Goal: Task Accomplishment & Management: Manage account settings

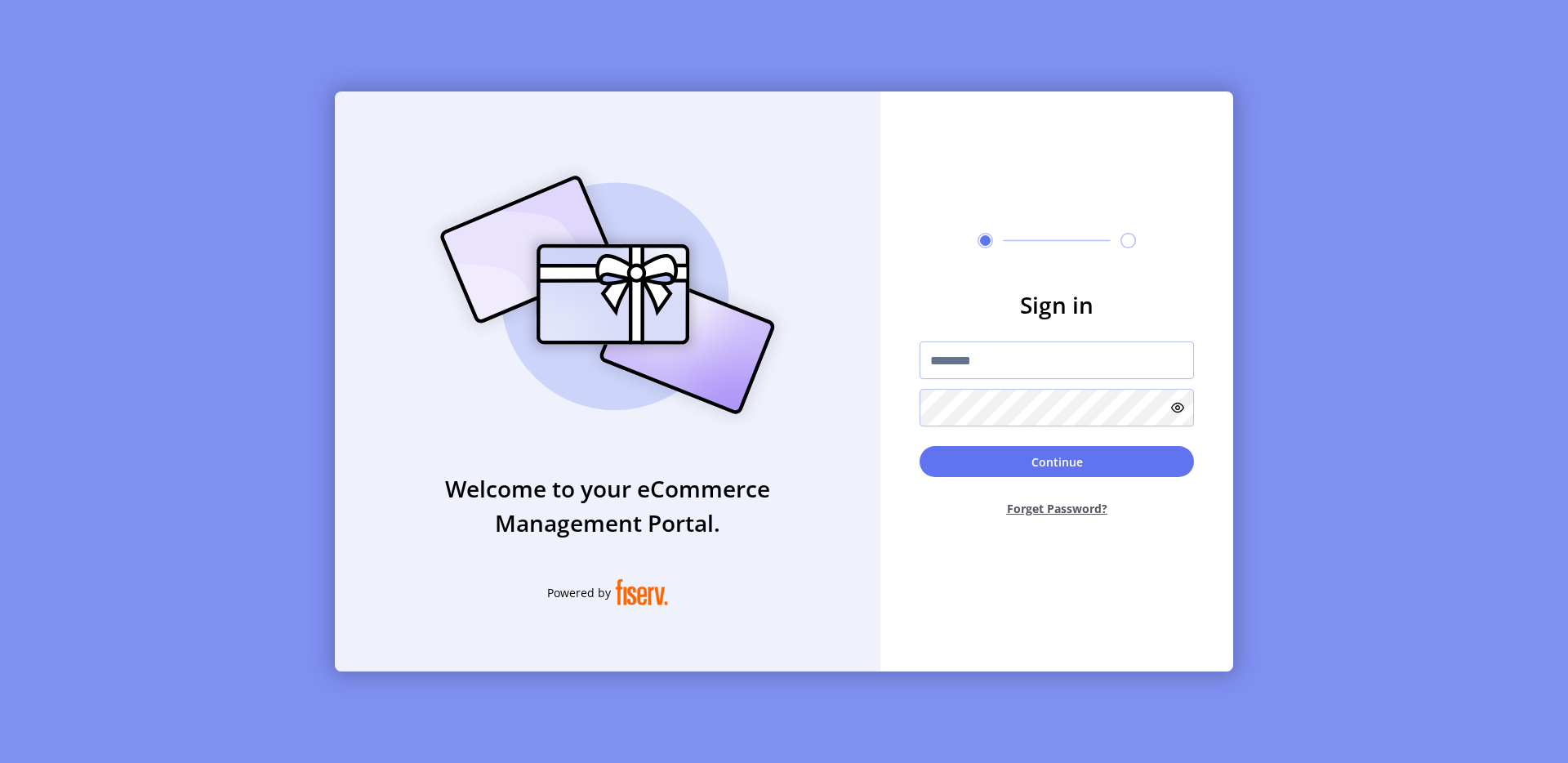
click at [843, 336] on div "Welcome to your eCommerce Management Portal. Powered by" at bounding box center [607, 382] width 545 height 580
click at [986, 346] on input "text" at bounding box center [1057, 360] width 274 height 38
click at [936, 361] on input "text" at bounding box center [1057, 360] width 274 height 38
click at [1318, 196] on div "Welcome to your eCommerce Management Portal. Powered by Sign in **** Continue F…" at bounding box center [784, 381] width 1568 height 763
click at [1069, 366] on input "****" at bounding box center [1057, 360] width 274 height 38
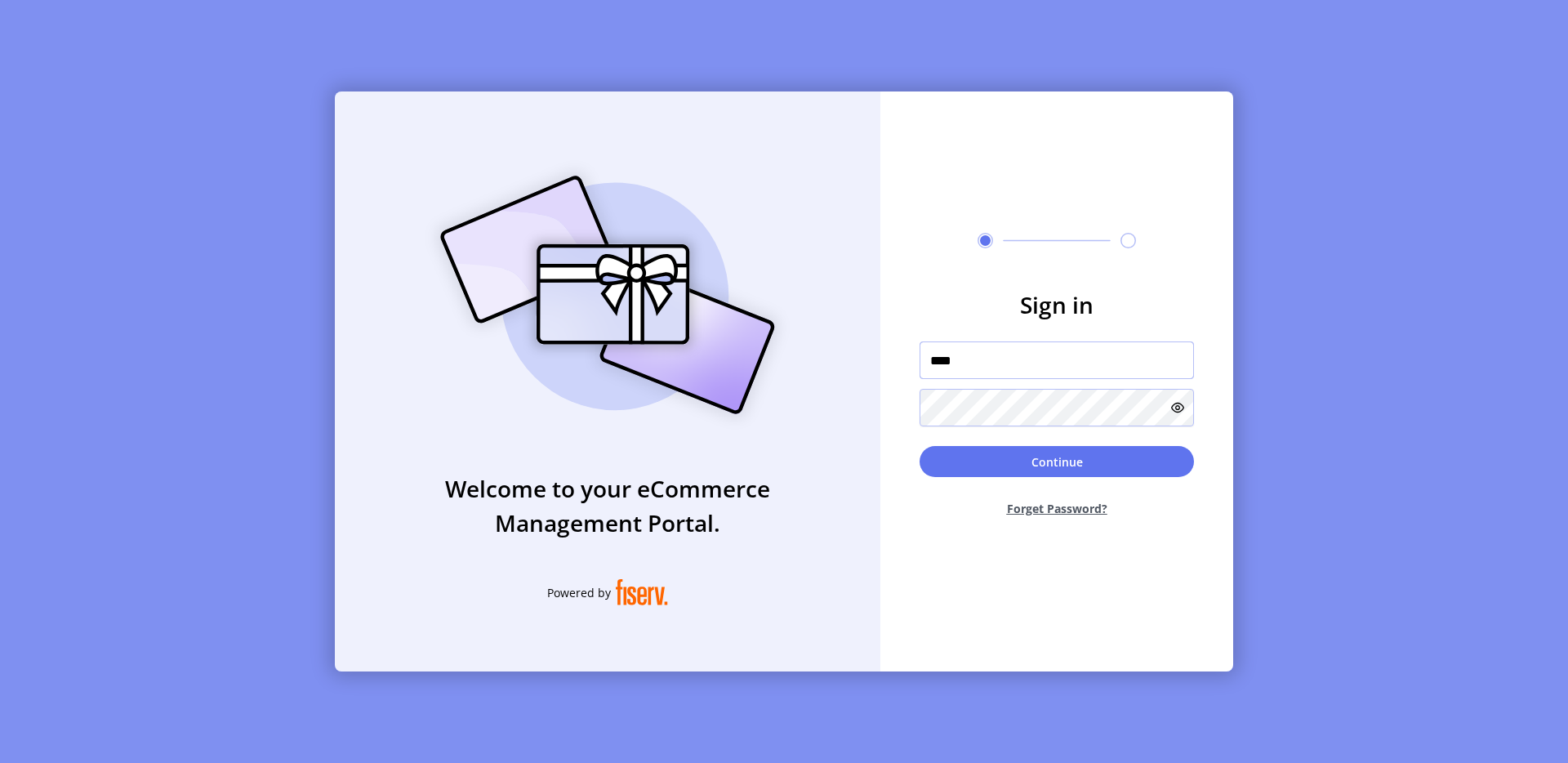
type input "**********"
click at [1071, 460] on button "Continue" at bounding box center [1057, 461] width 274 height 31
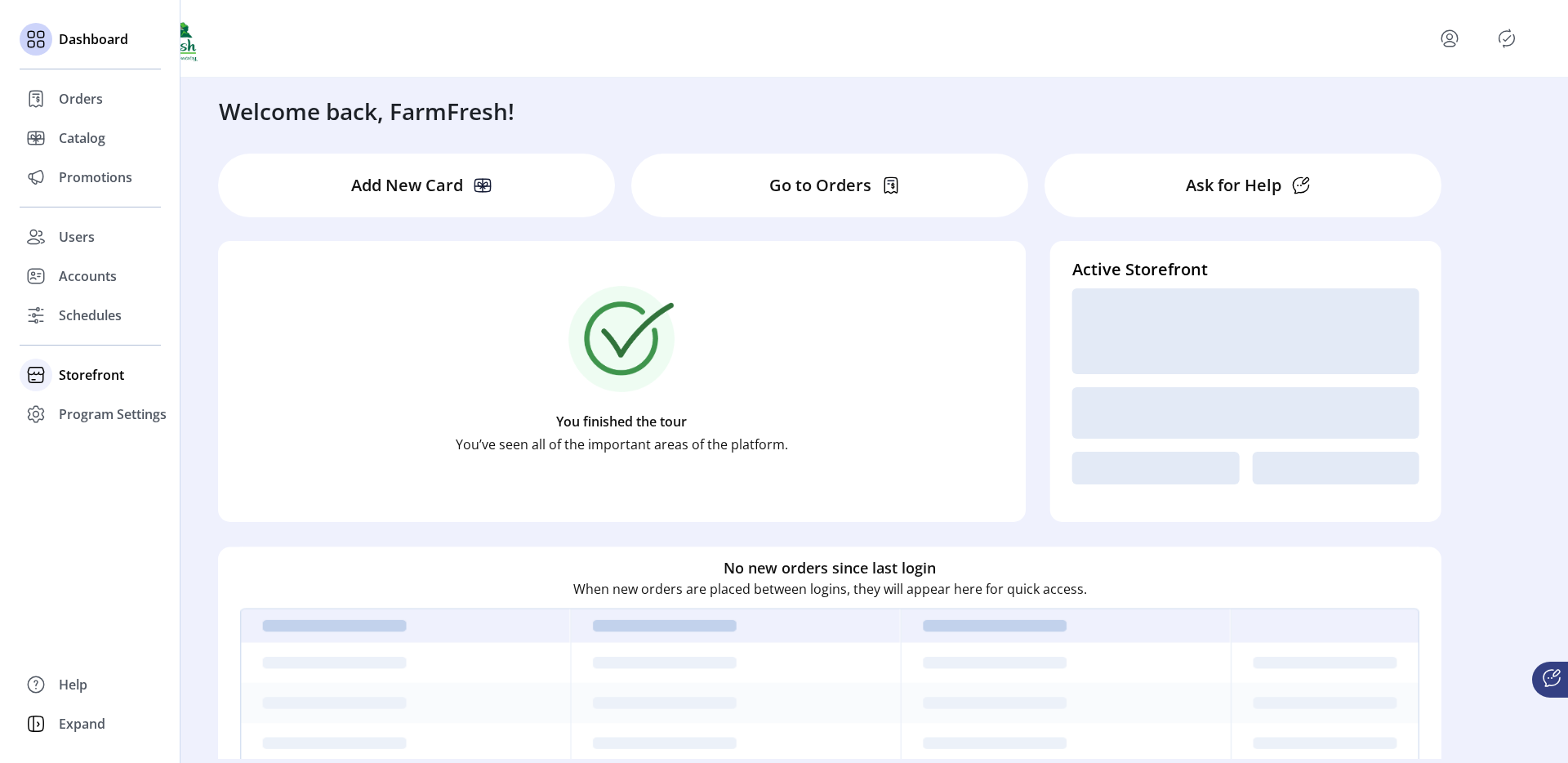
click at [97, 369] on span "Storefront" at bounding box center [92, 375] width 66 height 20
click at [109, 398] on span "Configuration" at bounding box center [102, 408] width 86 height 20
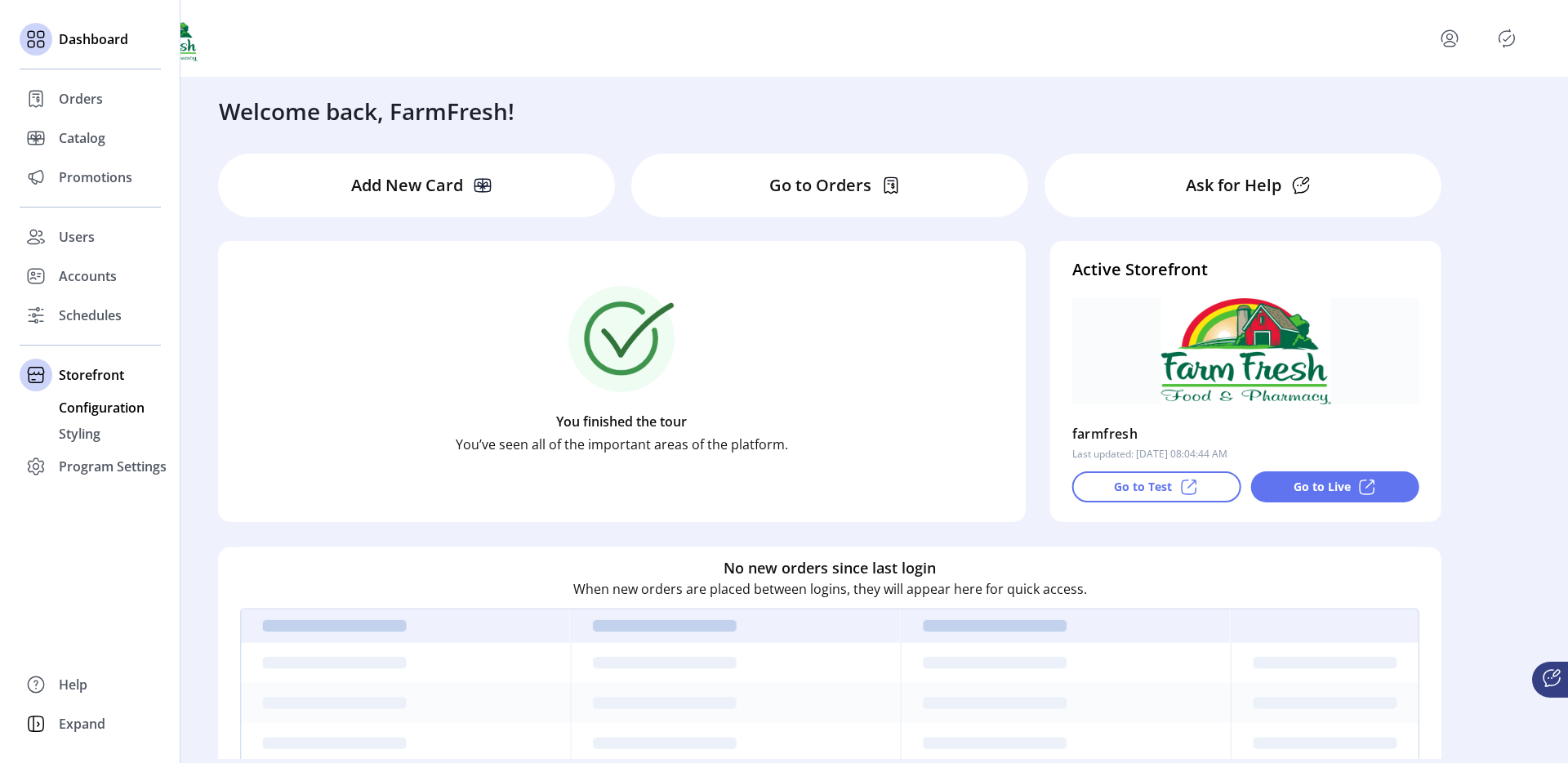
click at [129, 414] on span "Configuration" at bounding box center [102, 408] width 86 height 20
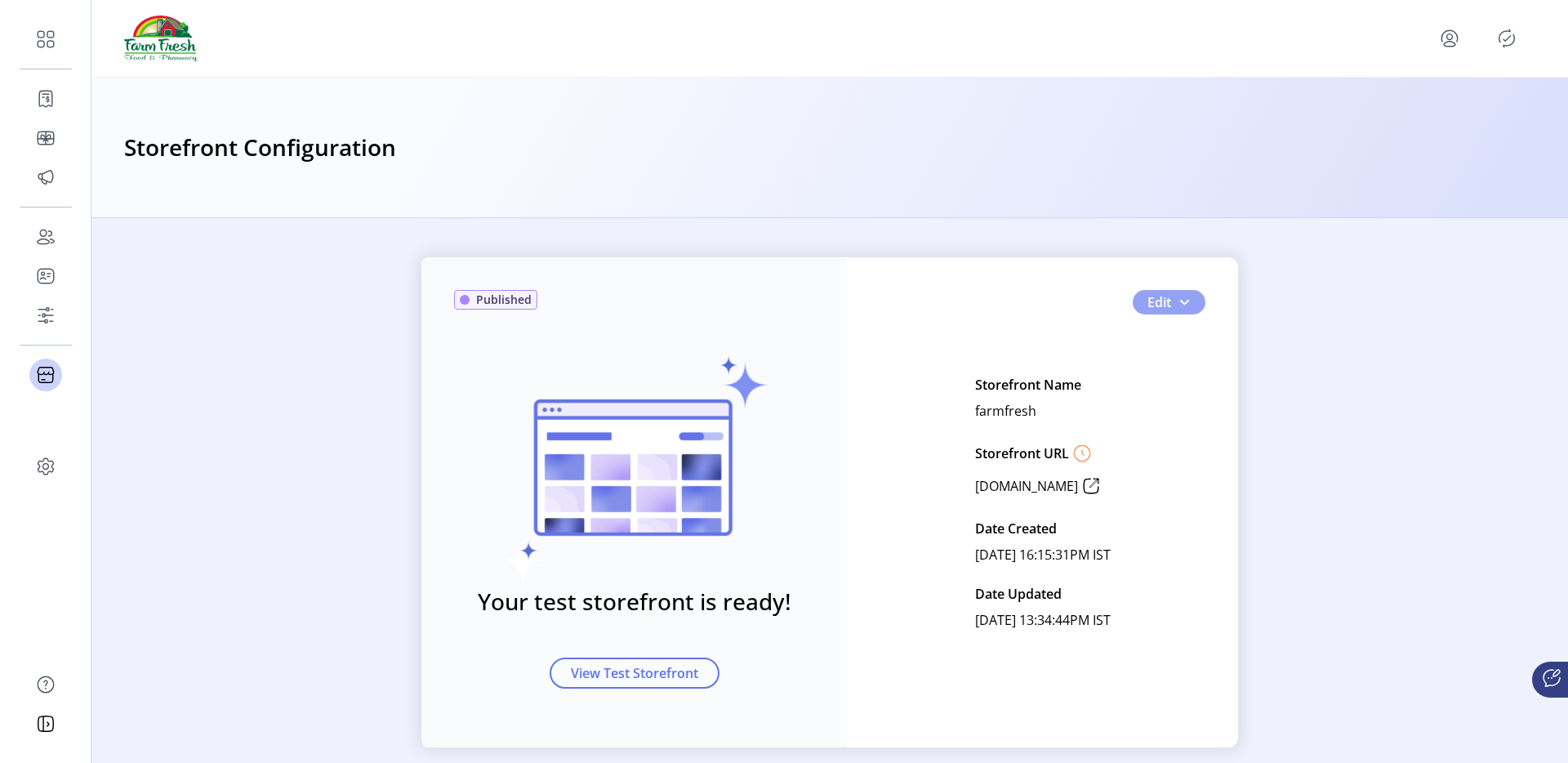
click at [1175, 294] on button "Edit" at bounding box center [1168, 302] width 73 height 25
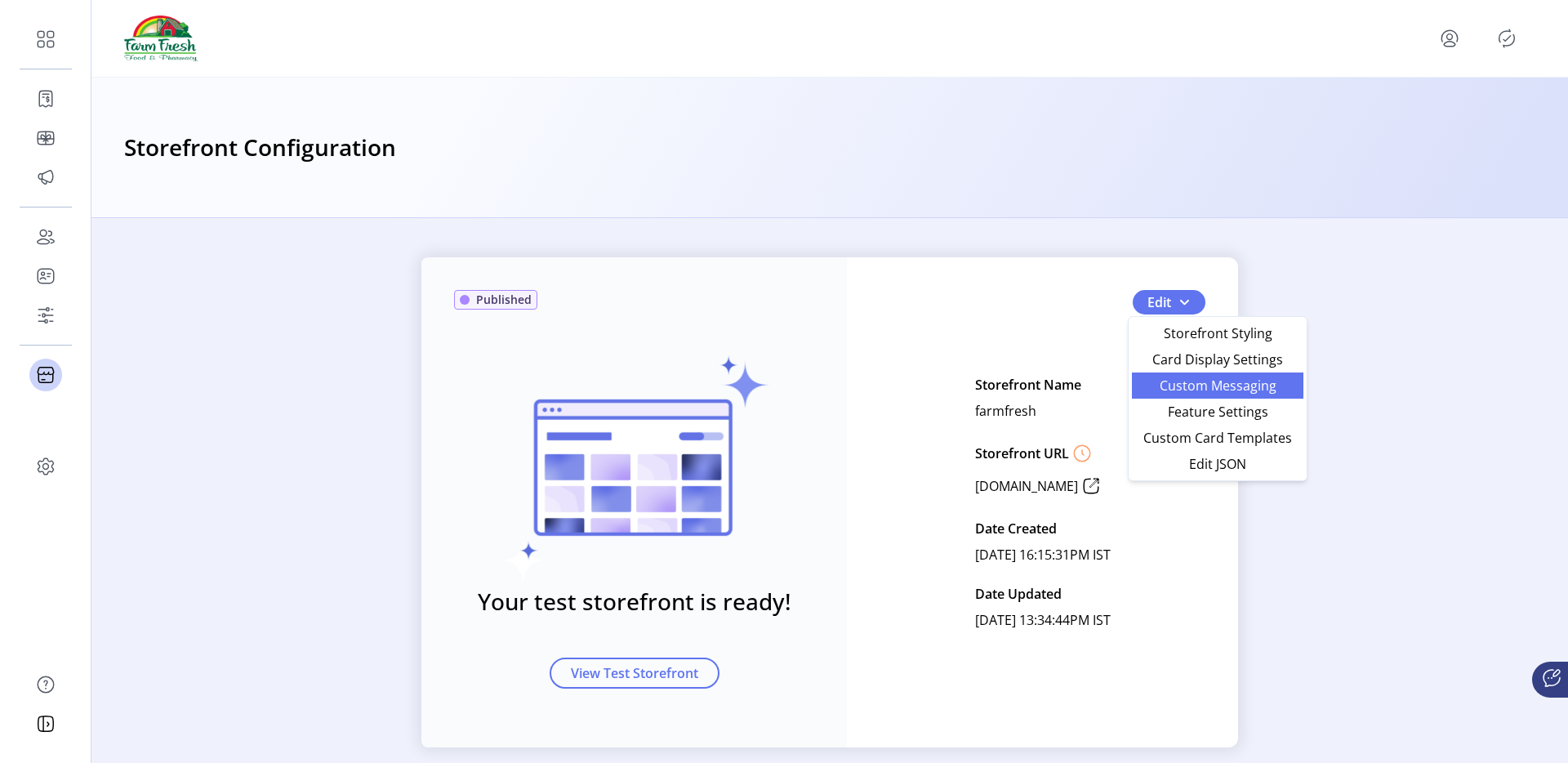
click at [1194, 380] on span "Custom Messaging" at bounding box center [1217, 385] width 152 height 13
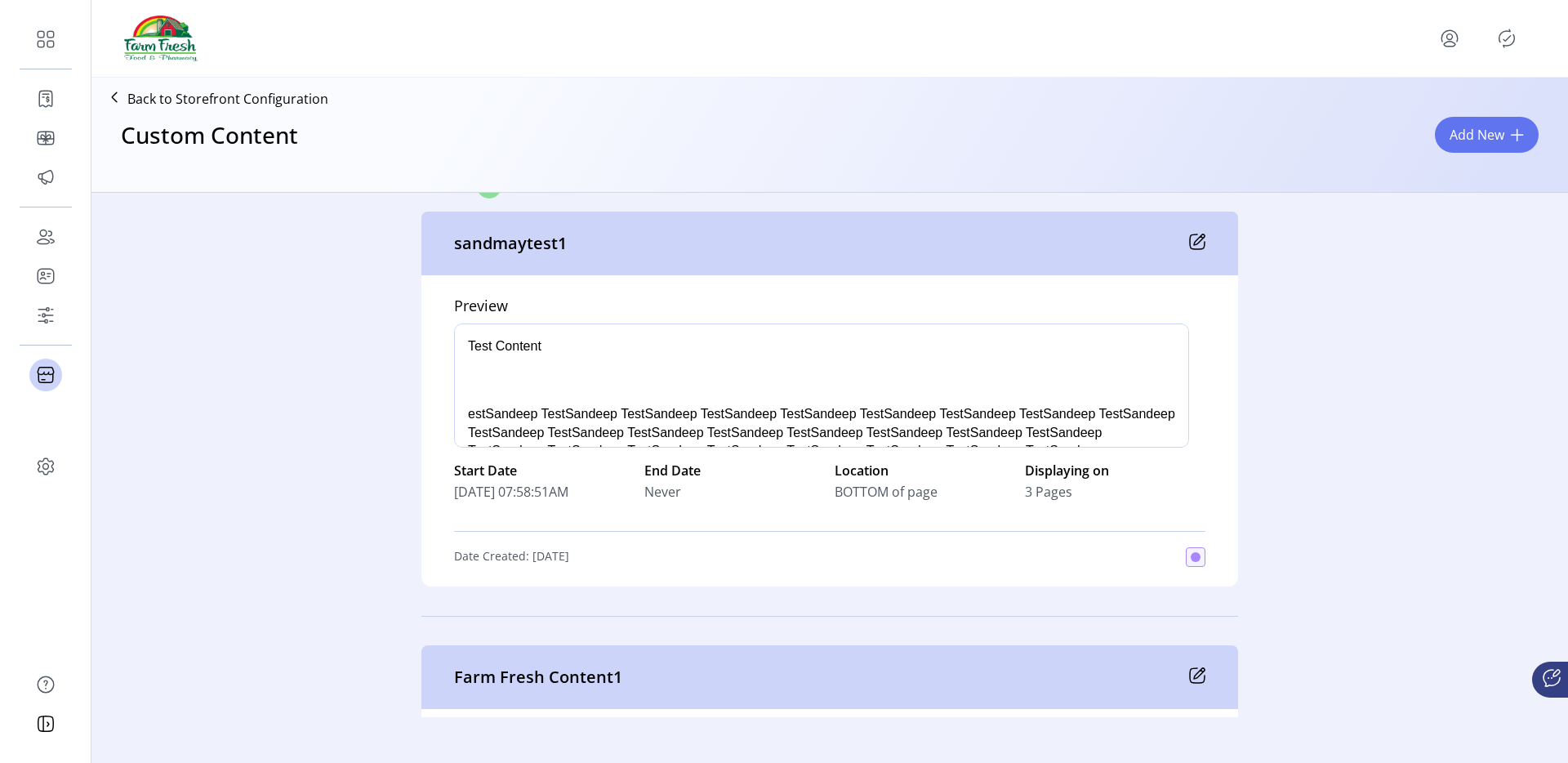
click at [1194, 246] on icon at bounding box center [1197, 241] width 16 height 16
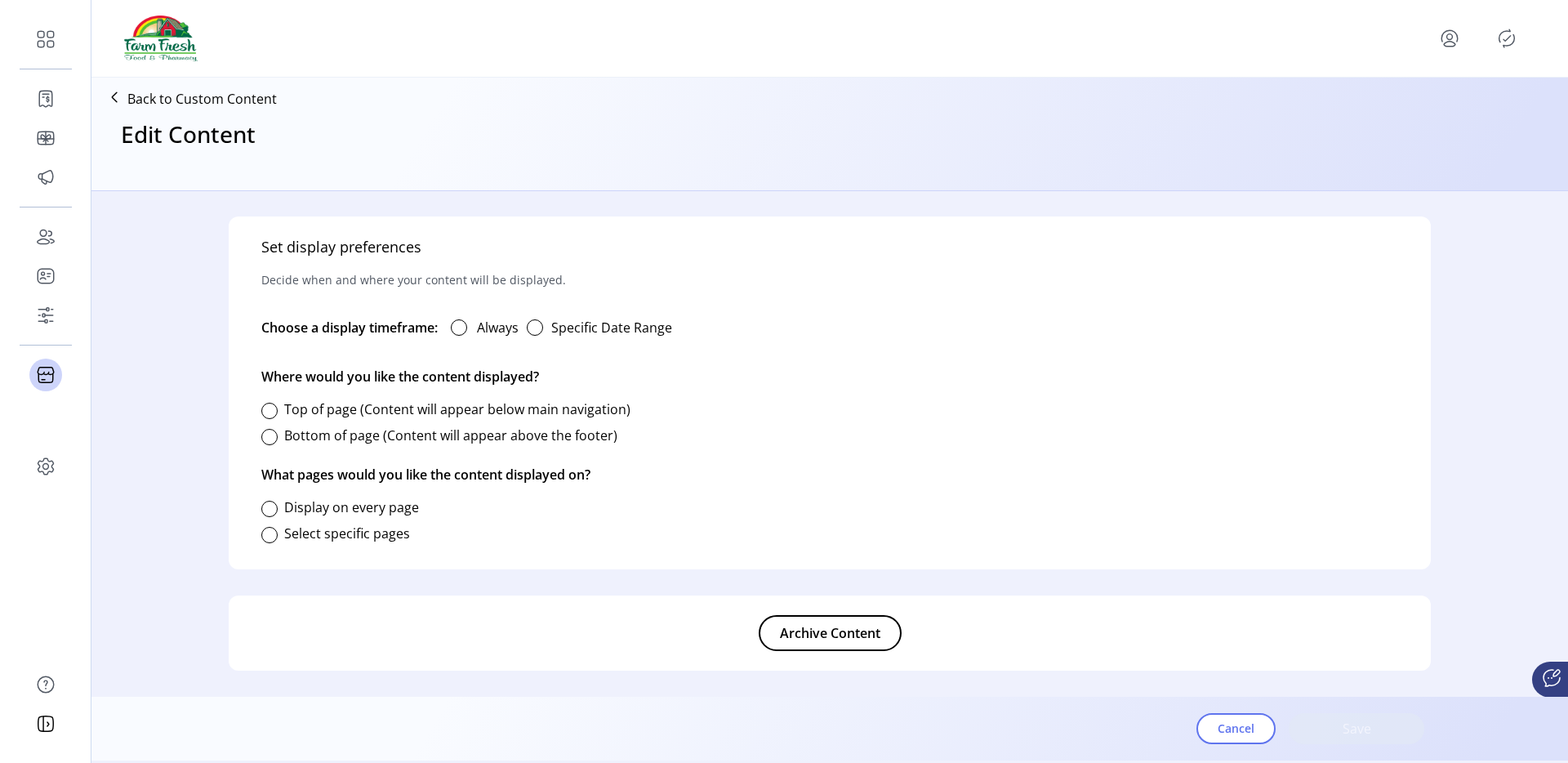
type input "**********"
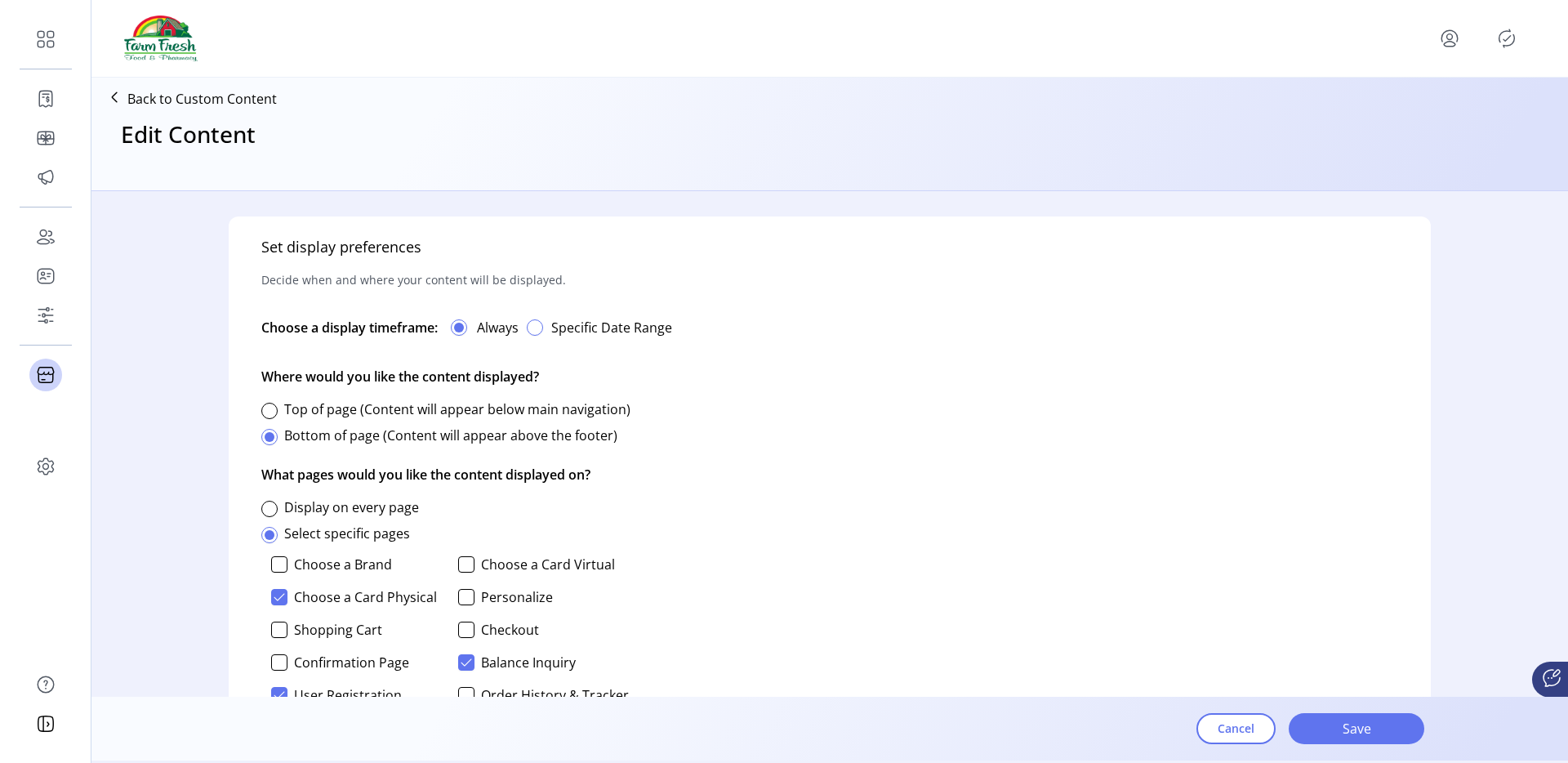
click at [543, 332] on div "button" at bounding box center [534, 327] width 16 height 16
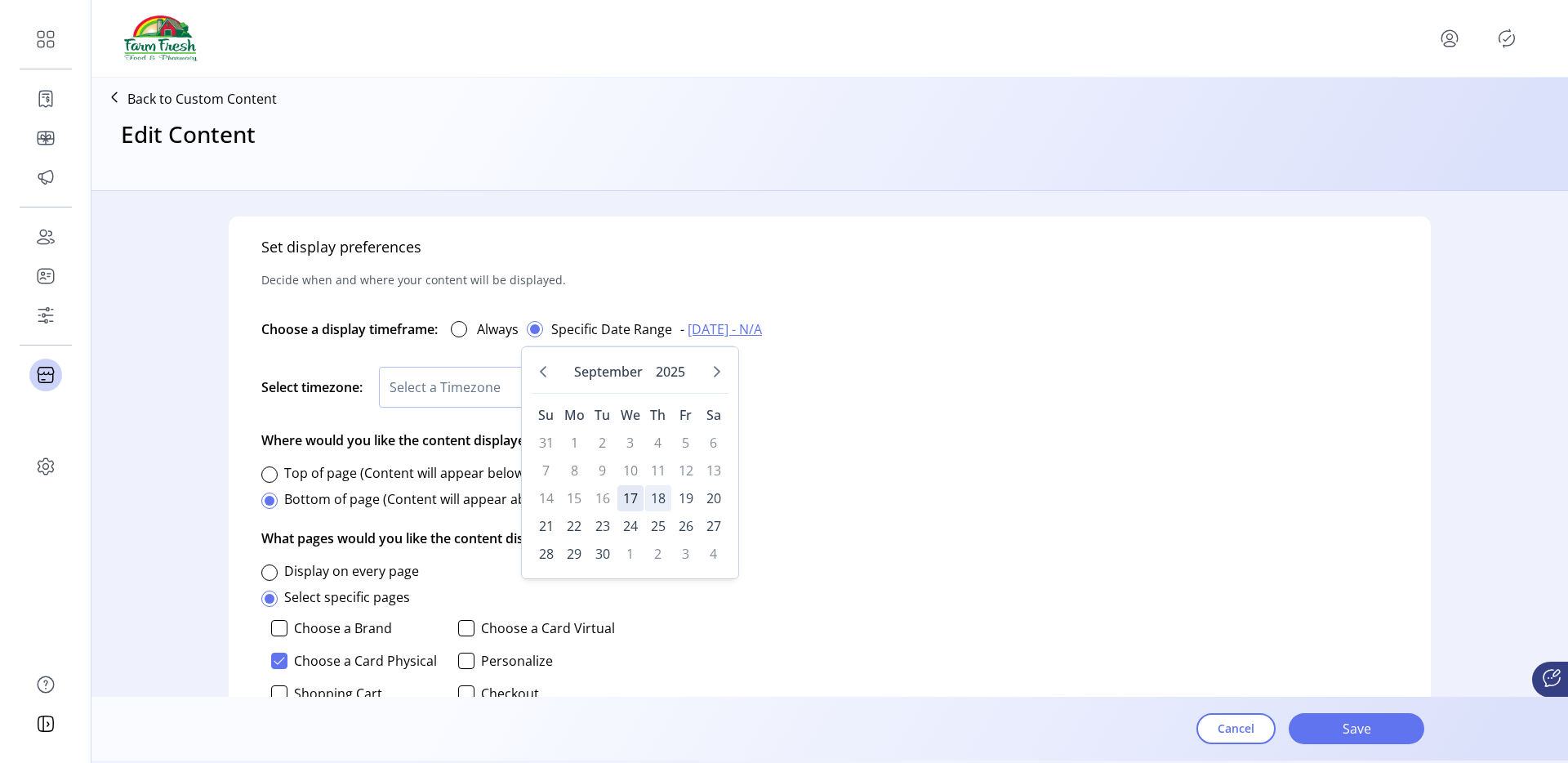
click at [662, 497] on span "18" at bounding box center [658, 499] width 26 height 26
click at [680, 532] on span "26" at bounding box center [686, 527] width 26 height 26
click at [681, 523] on span "26" at bounding box center [686, 527] width 26 height 26
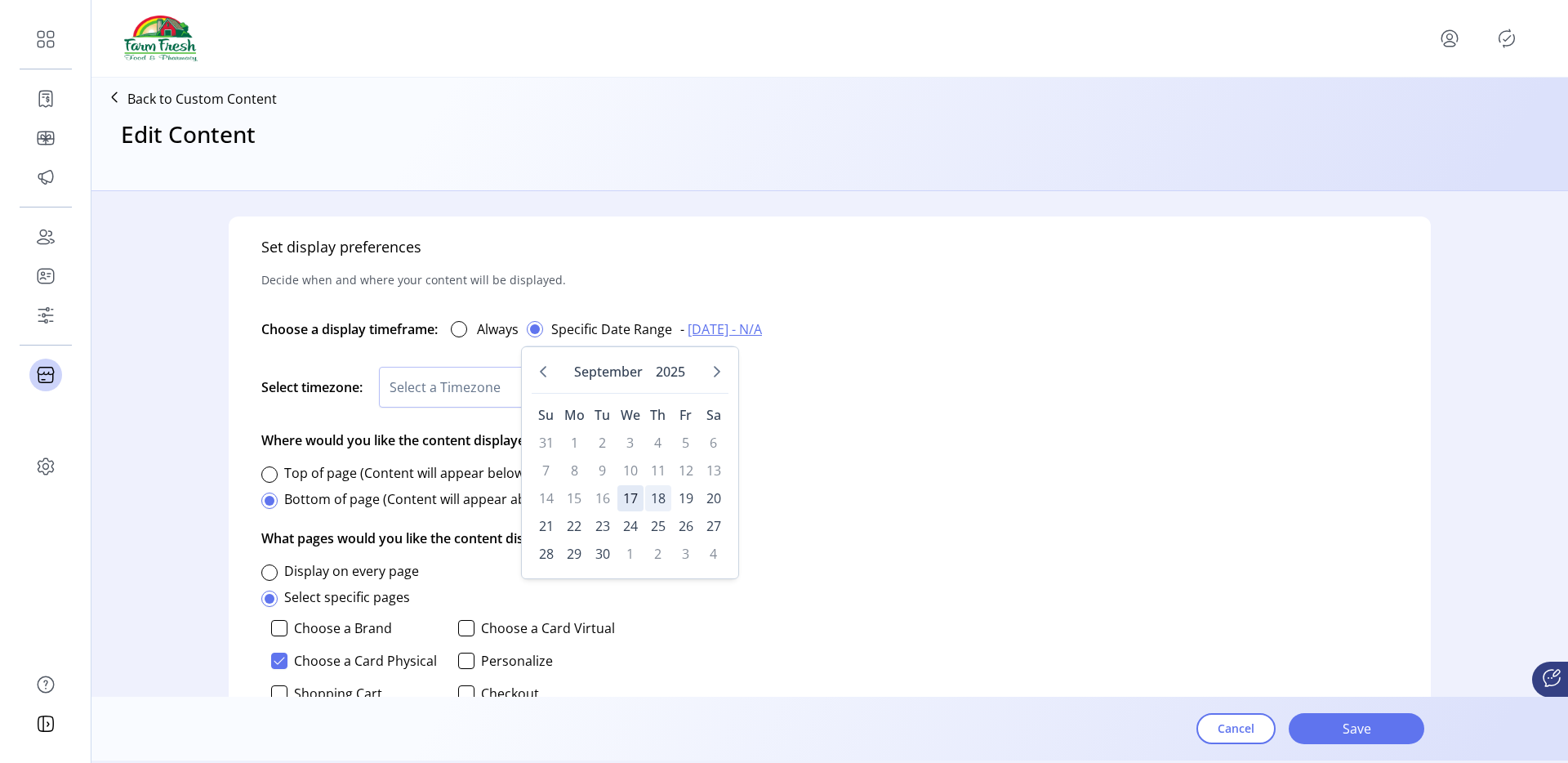
click at [655, 500] on span "18" at bounding box center [658, 499] width 26 height 26
click at [631, 498] on span "17" at bounding box center [630, 499] width 26 height 26
click at [656, 521] on span "25" at bounding box center [658, 527] width 26 height 26
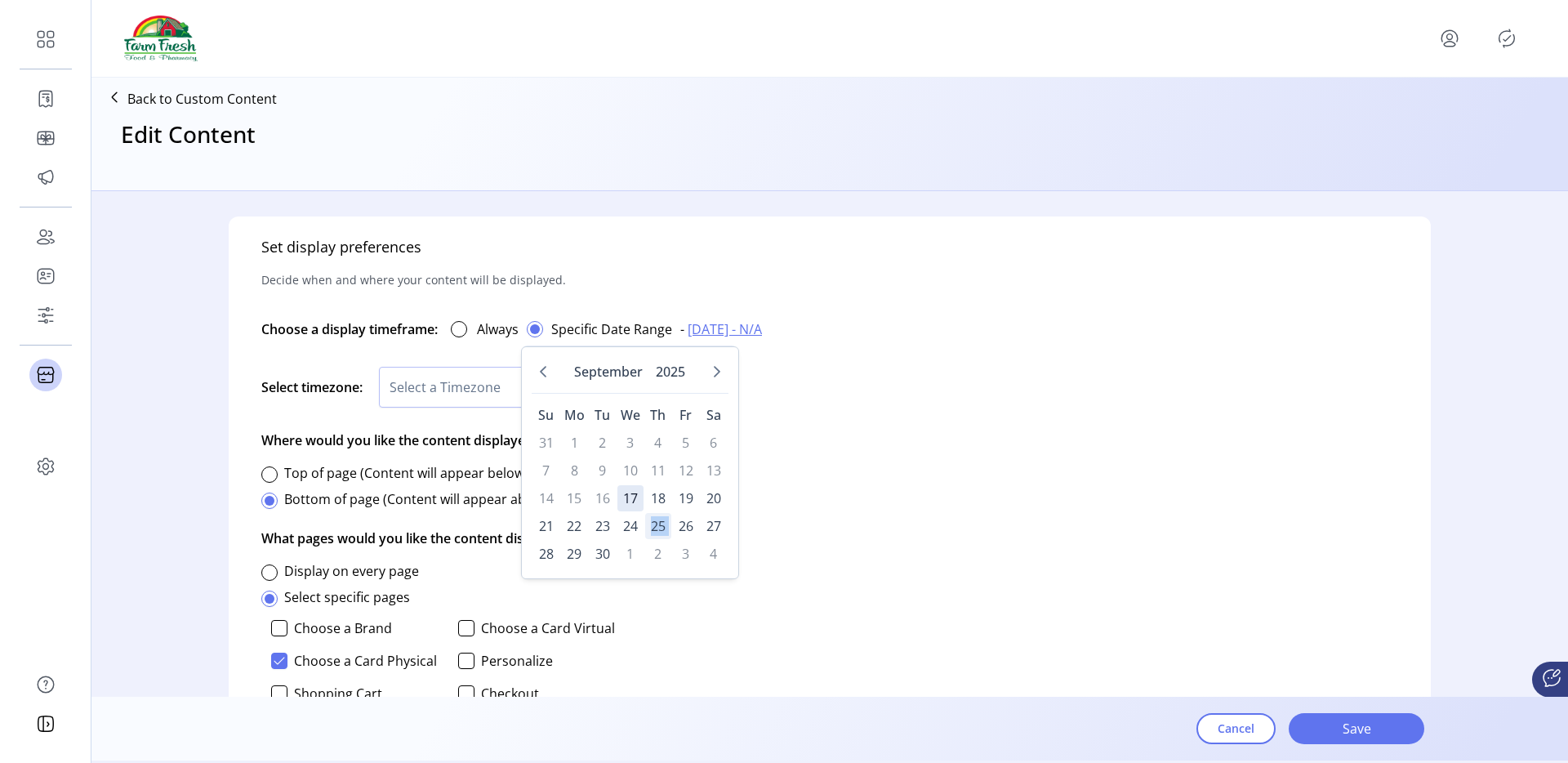
click at [656, 521] on span "25" at bounding box center [658, 527] width 26 height 26
click at [784, 449] on div "Set display preferences Decide when and where your content will be displayed. C…" at bounding box center [829, 538] width 1202 height 642
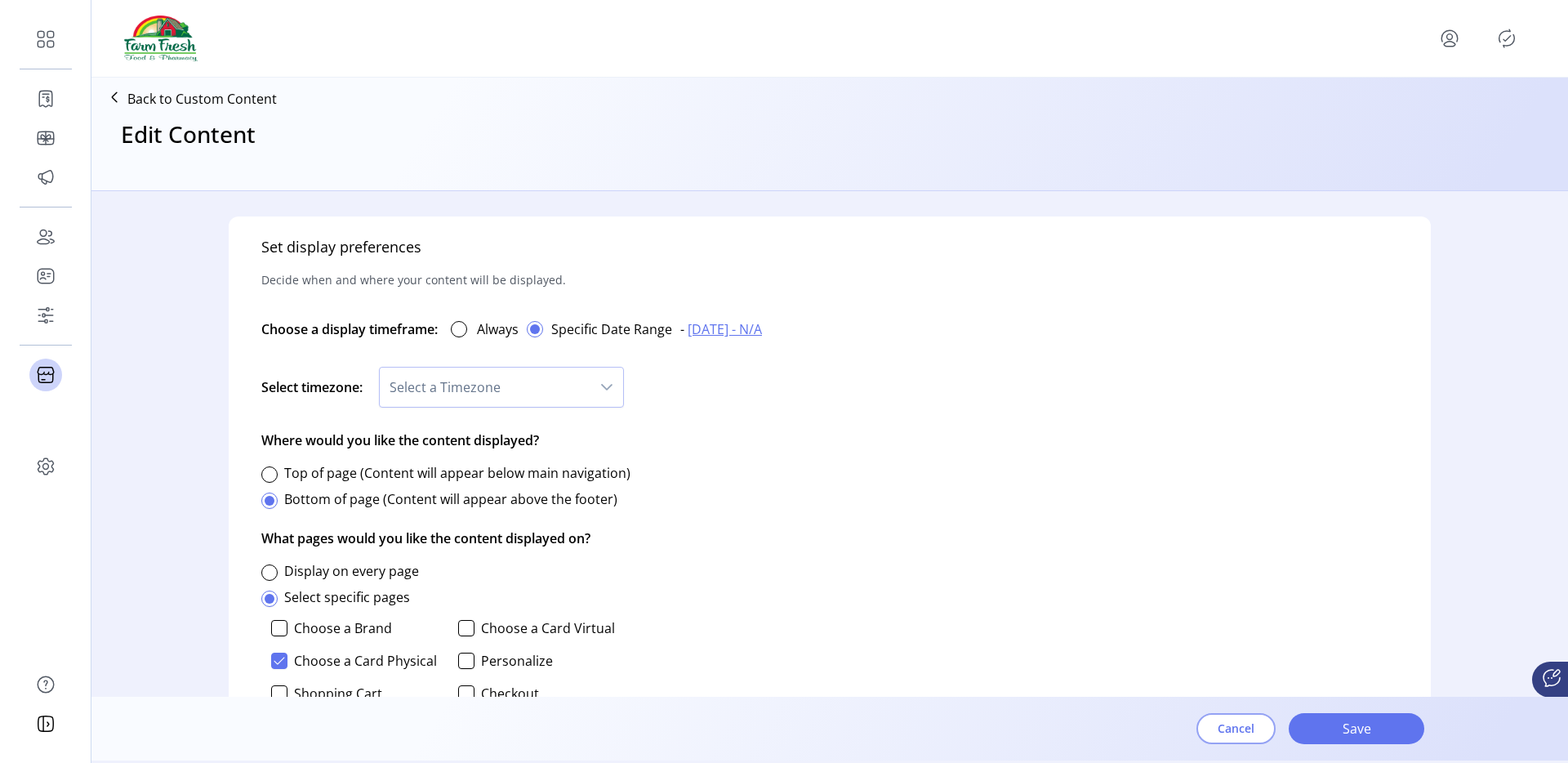
click at [1218, 727] on span "Cancel" at bounding box center [1236, 728] width 37 height 17
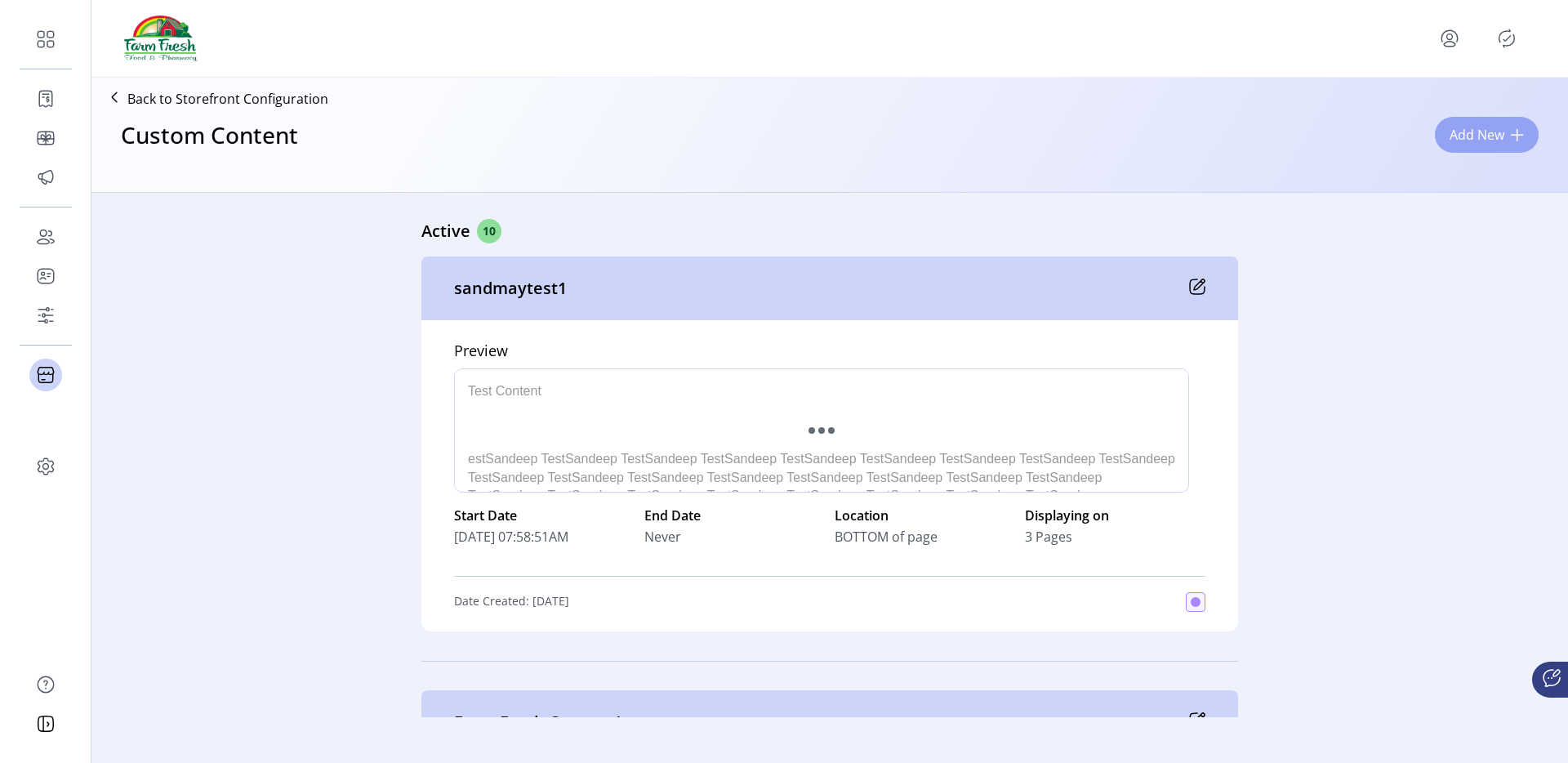
click at [1466, 133] on span "Add New" at bounding box center [1476, 135] width 55 height 20
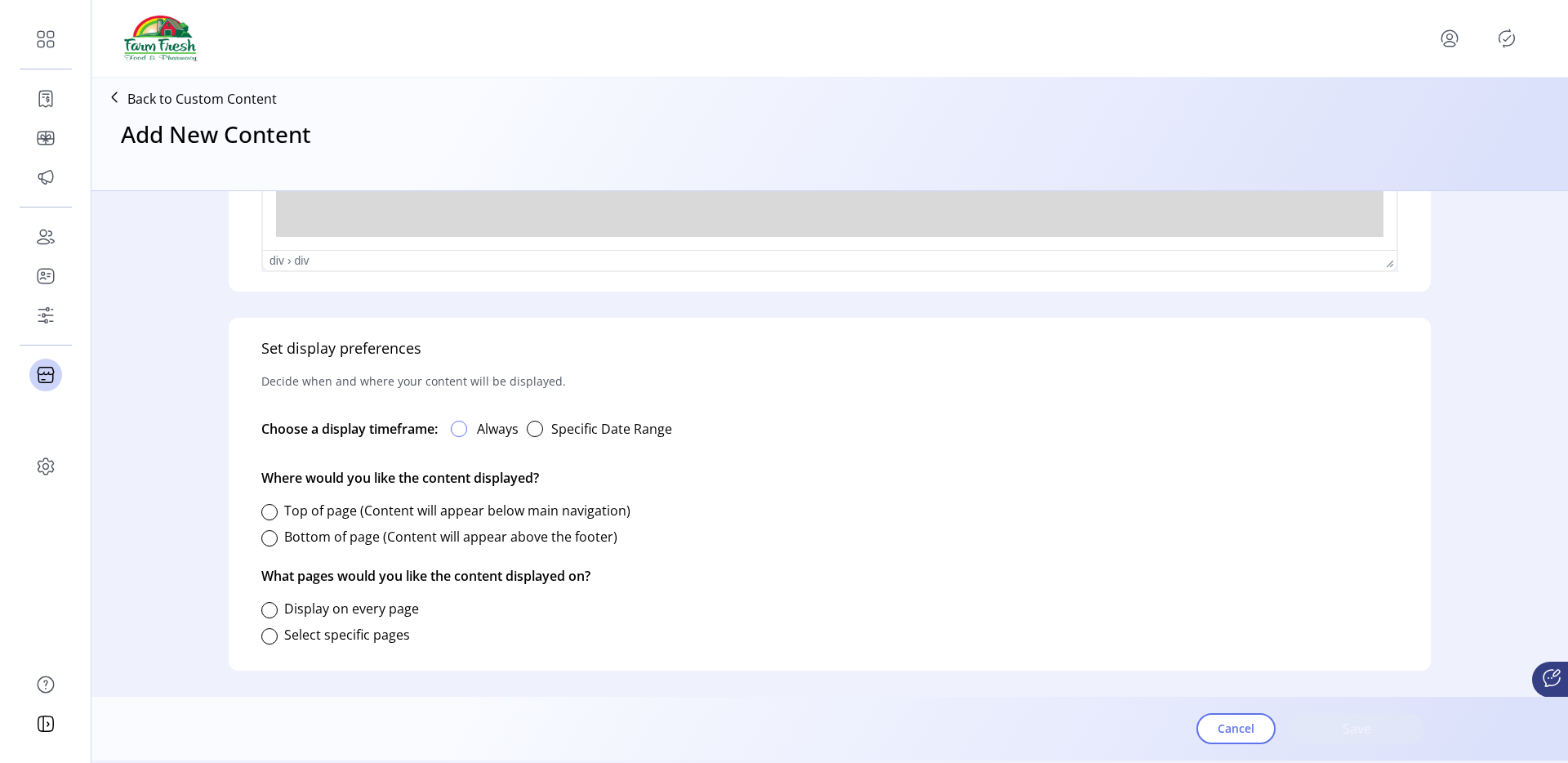
click at [459, 436] on div at bounding box center [459, 429] width 16 height 16
click at [531, 431] on div "button" at bounding box center [534, 429] width 16 height 16
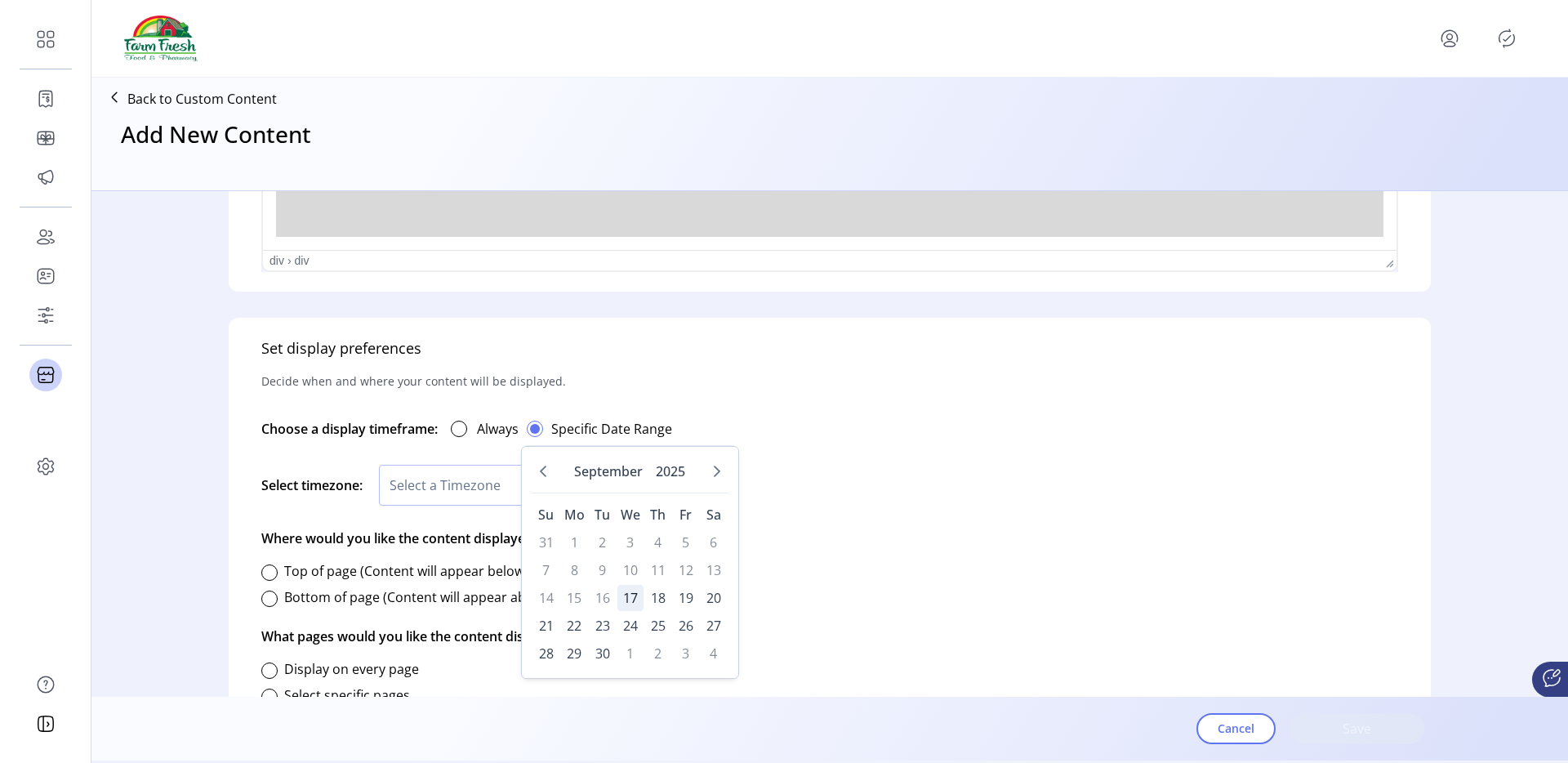
click at [642, 606] on span "17" at bounding box center [630, 598] width 26 height 26
click at [658, 622] on span "25" at bounding box center [658, 625] width 26 height 26
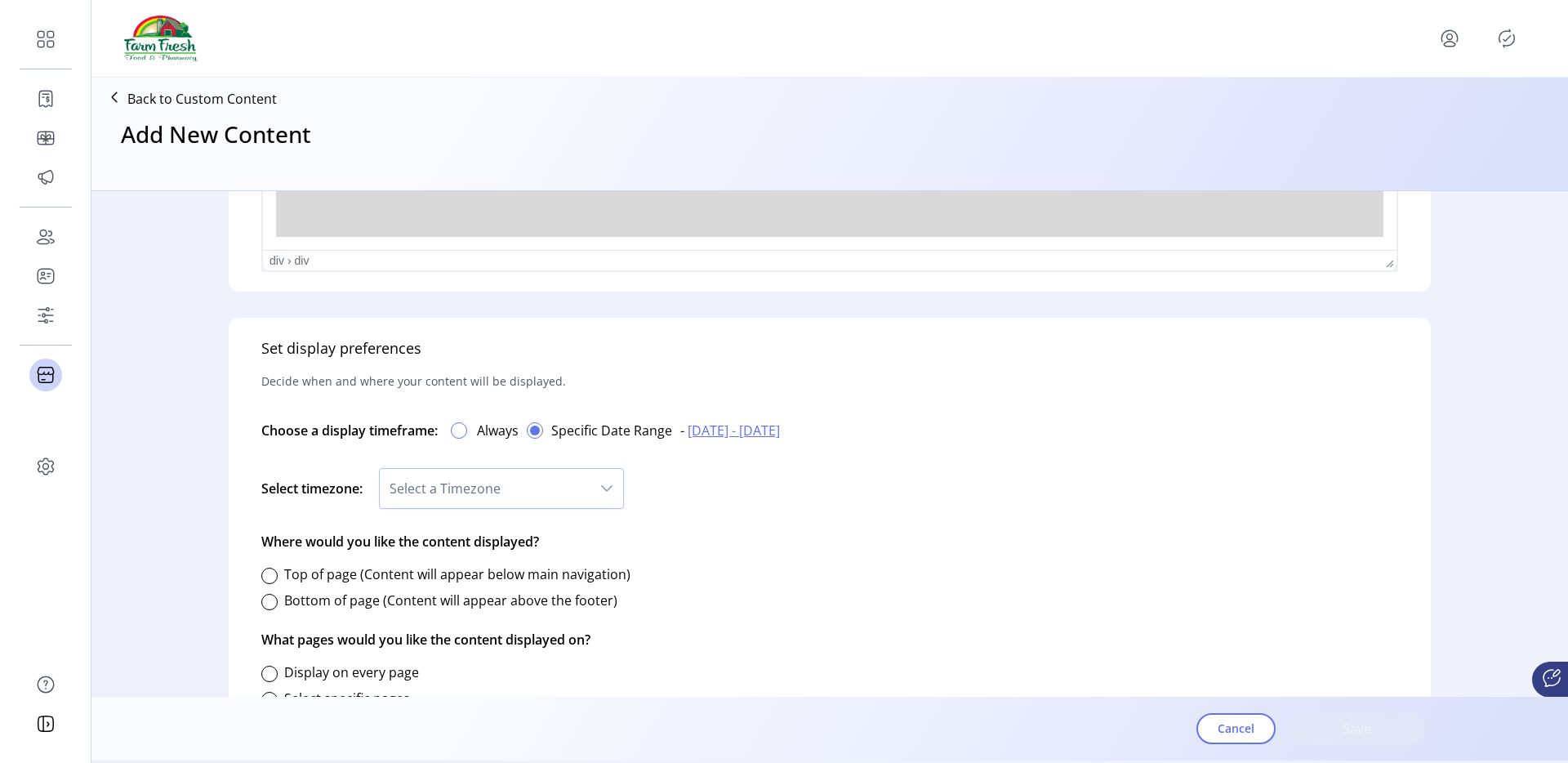
click at [465, 433] on div at bounding box center [459, 431] width 16 height 16
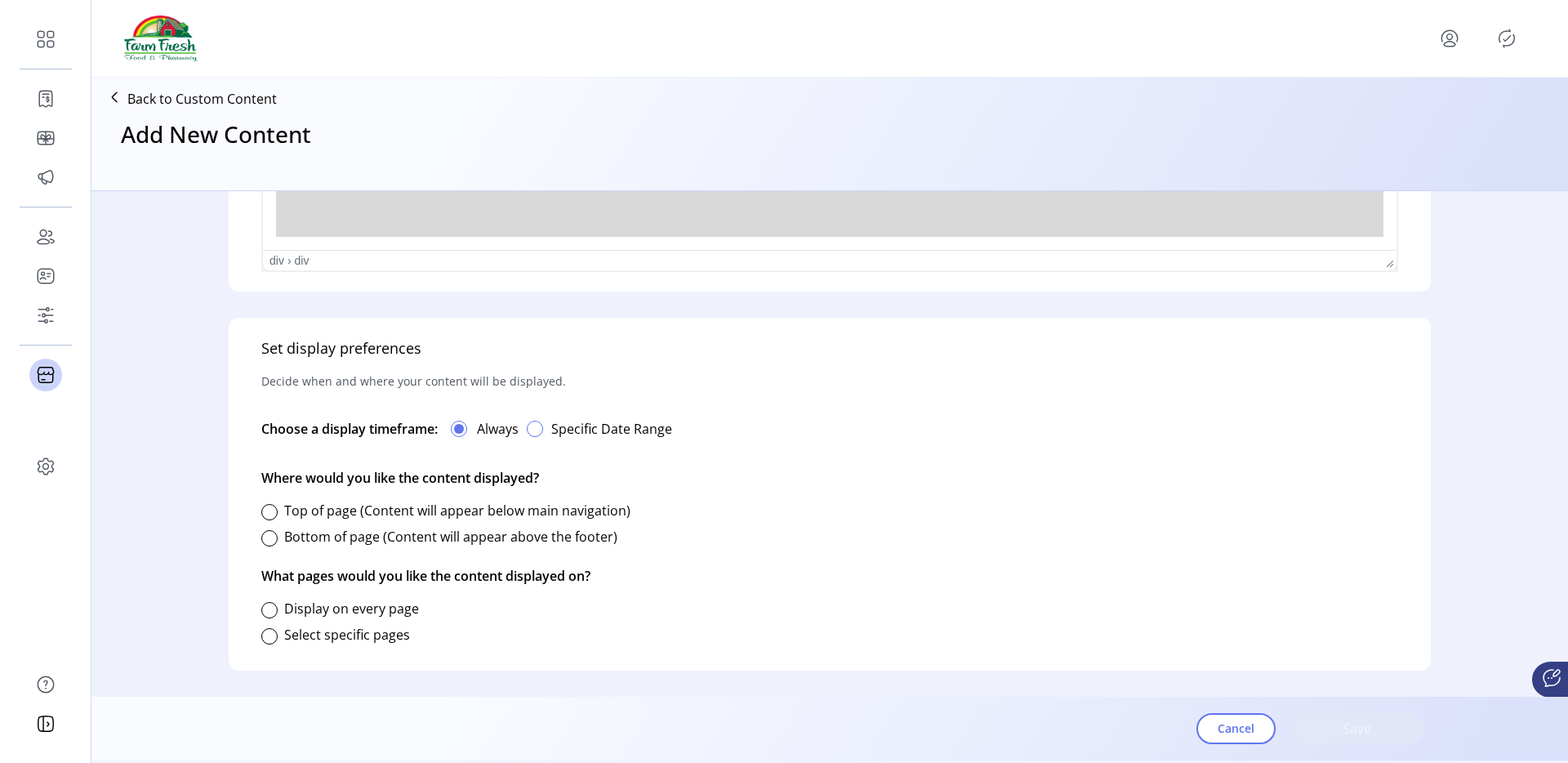
click at [537, 433] on div "button" at bounding box center [534, 429] width 16 height 16
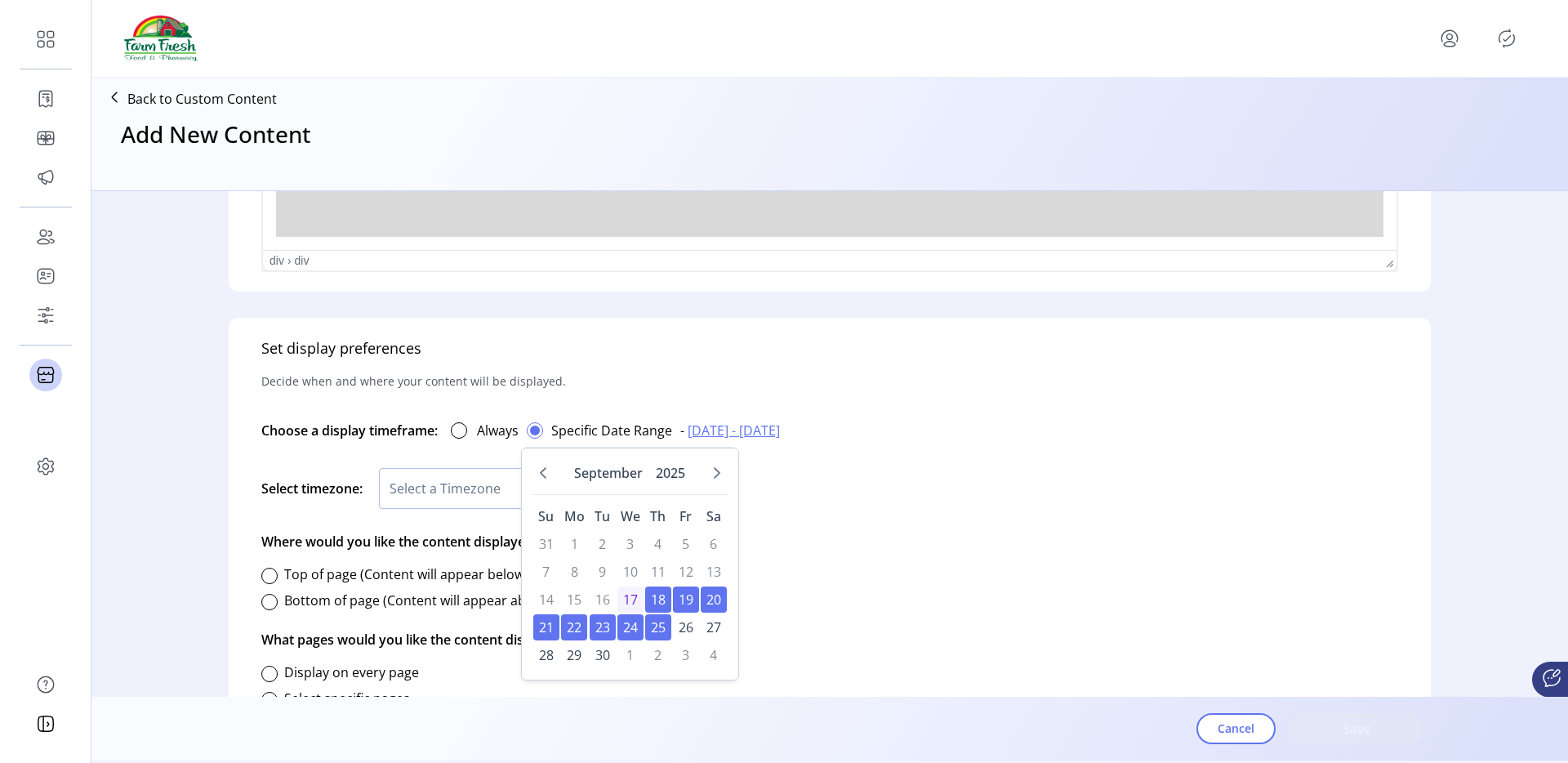
click at [629, 588] on span "17" at bounding box center [630, 599] width 26 height 26
click at [658, 619] on span "25" at bounding box center [658, 627] width 26 height 26
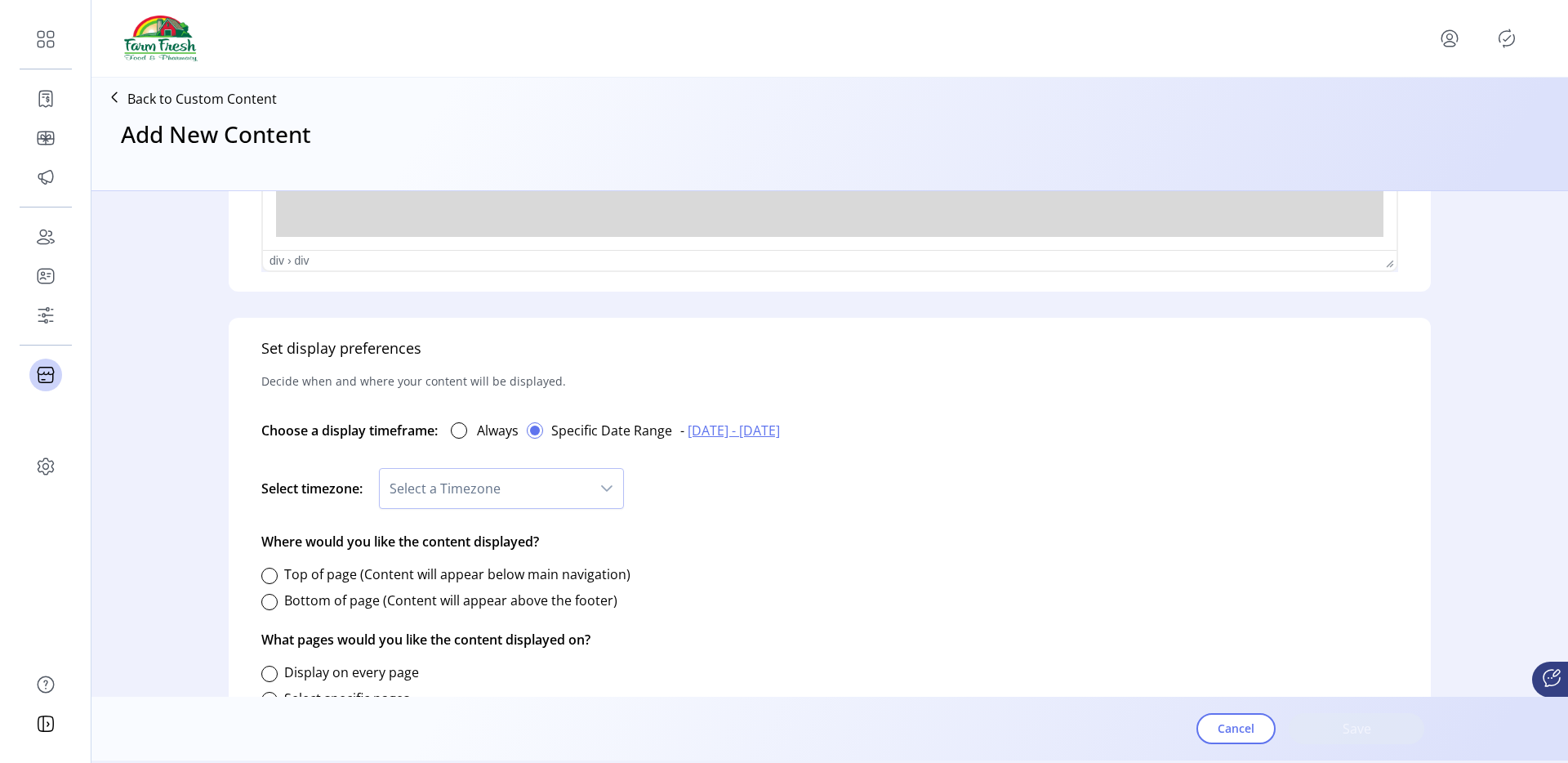
click at [802, 479] on div "Select timezone: Select a Timezone" at bounding box center [829, 489] width 1137 height 61
click at [1254, 745] on div "Cancel Save" at bounding box center [1310, 728] width 228 height 57
click at [1246, 739] on button "Cancel" at bounding box center [1235, 728] width 79 height 31
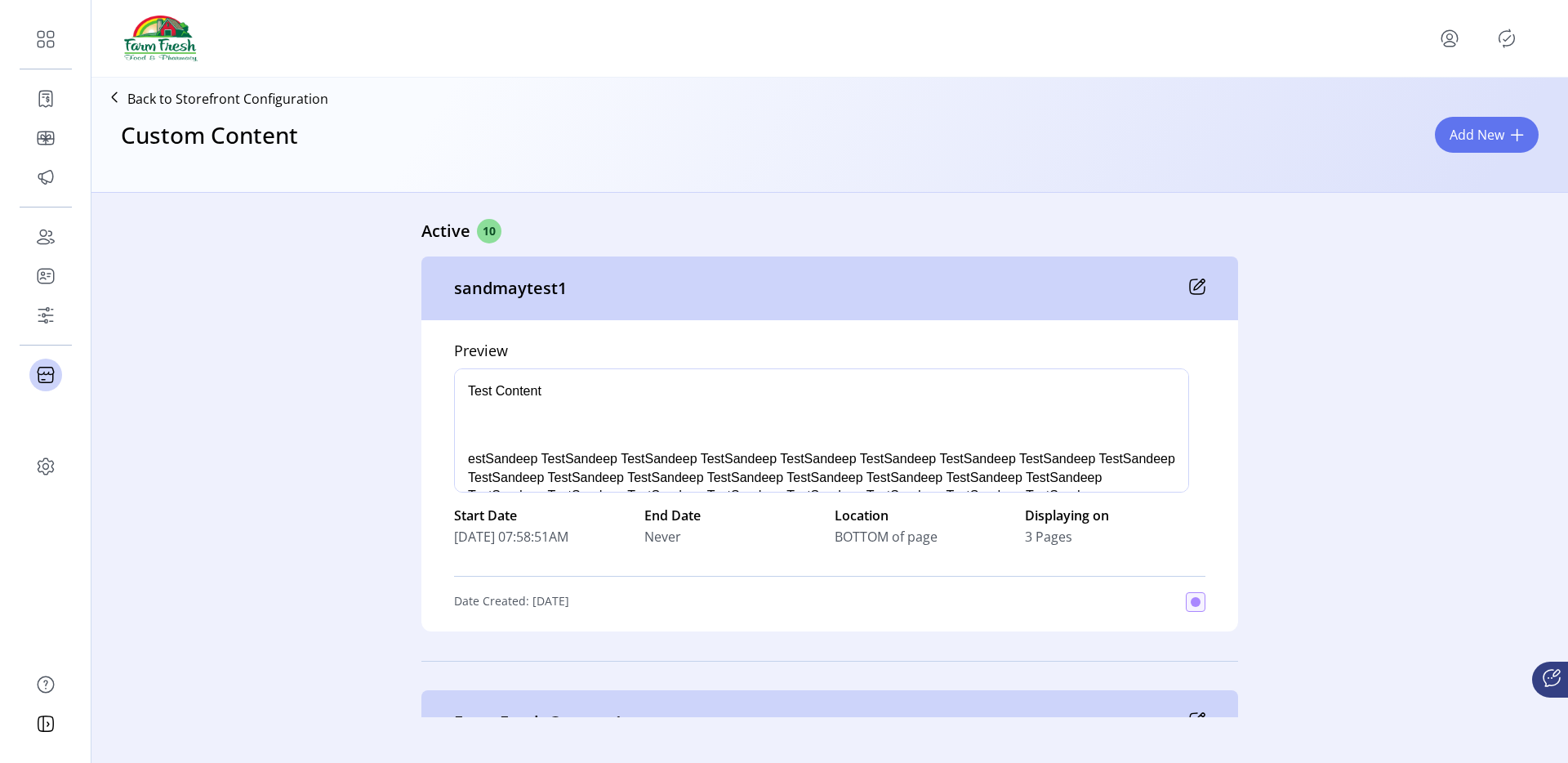
click at [1198, 295] on div "sandmaytest1" at bounding box center [829, 288] width 816 height 64
click at [1197, 292] on icon at bounding box center [1197, 286] width 16 height 16
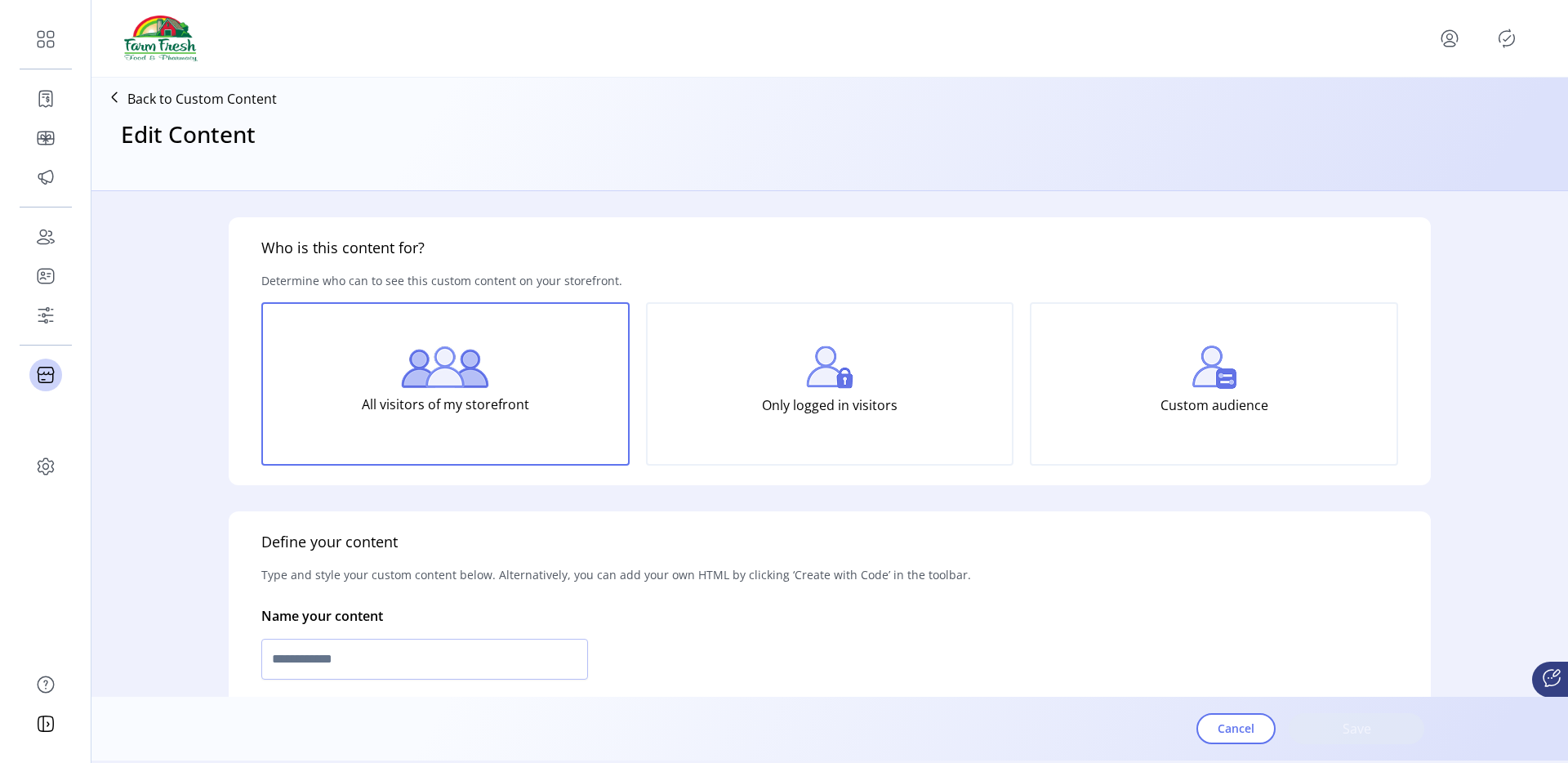
type input "**********"
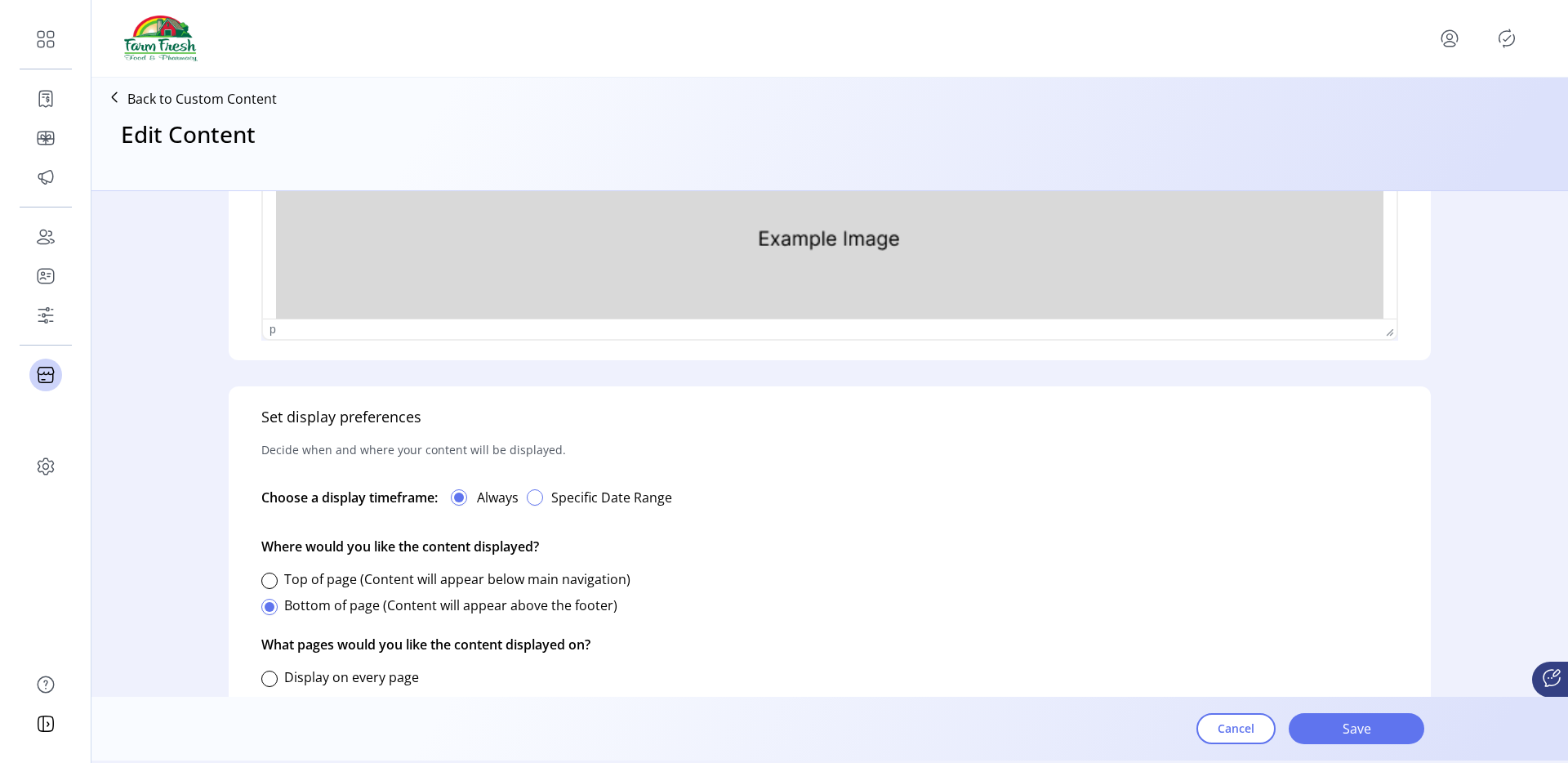
click at [532, 498] on div "button" at bounding box center [534, 498] width 16 height 16
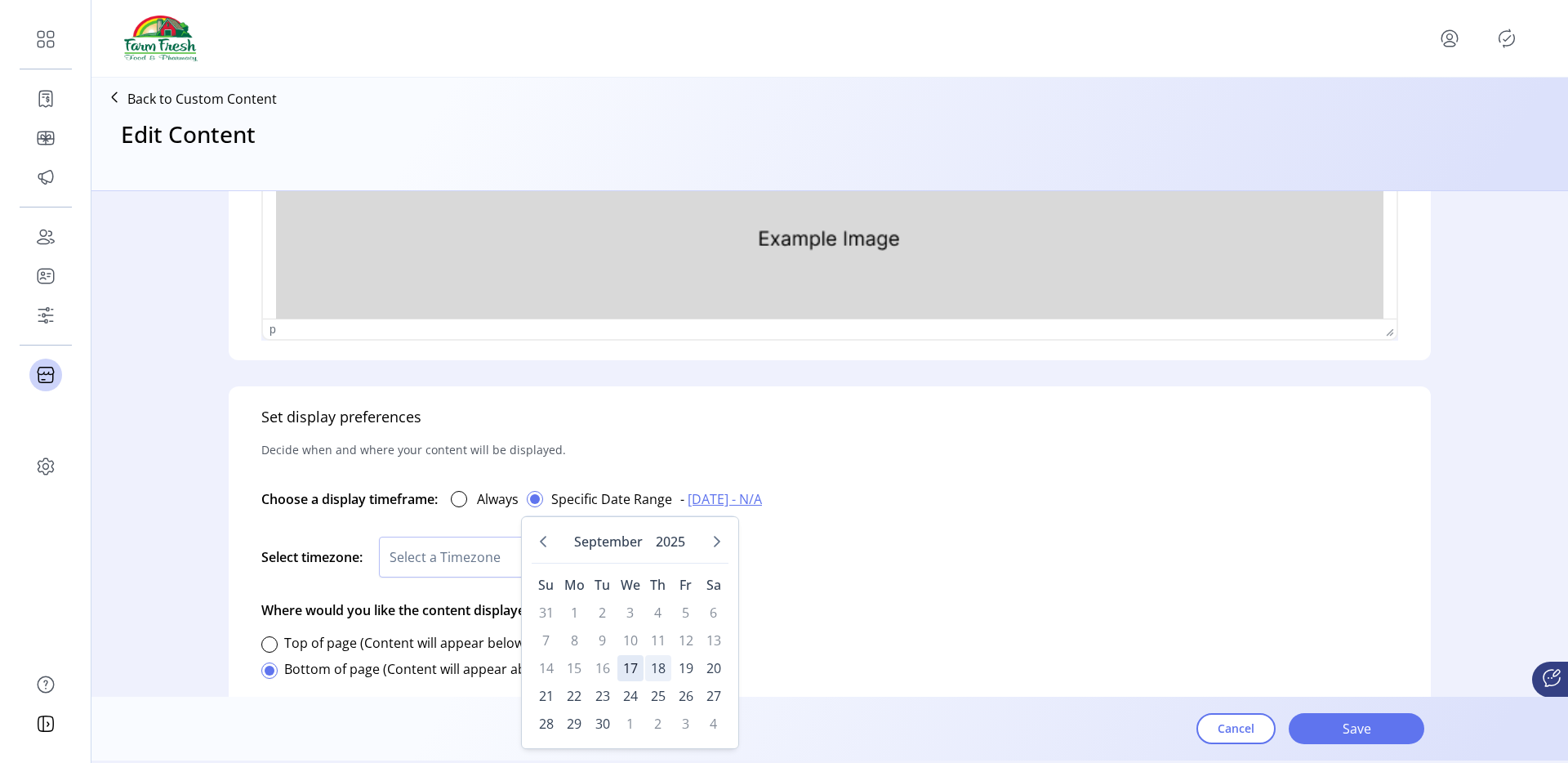
click at [658, 671] on span "18" at bounding box center [658, 668] width 26 height 26
click at [677, 699] on span "26" at bounding box center [686, 696] width 26 height 26
click at [735, 671] on div "[DATE] Su Mo Tu We Th Fr Sa 31 1 2 3 4 5 6 7 8 9 10 11 12 13 14 15 16 17 18 19 …" at bounding box center [630, 633] width 218 height 233
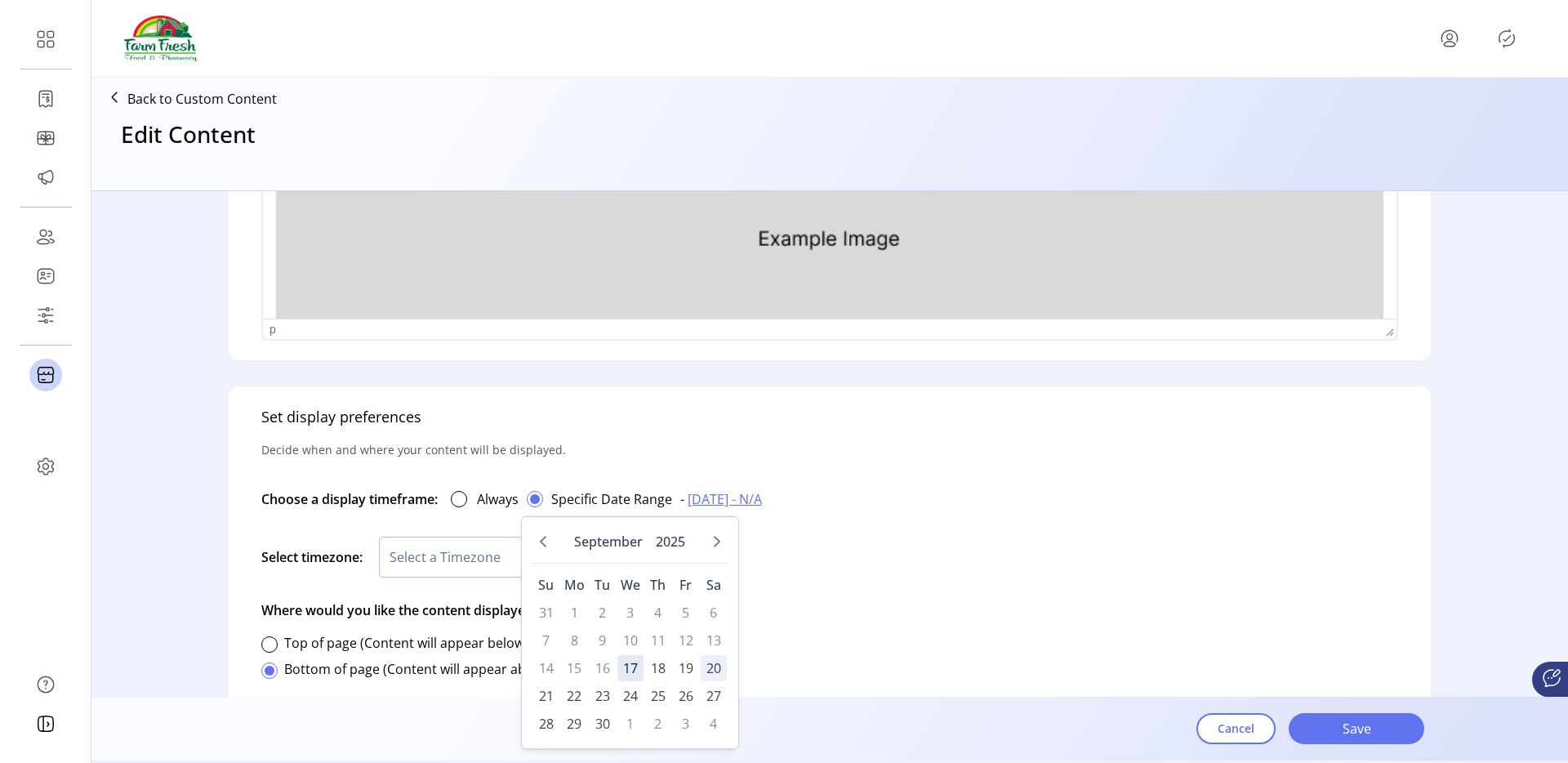
click at [725, 671] on span "20" at bounding box center [714, 668] width 26 height 26
click at [723, 671] on span "20" at bounding box center [714, 668] width 26 height 26
click at [704, 683] on span "27" at bounding box center [714, 696] width 26 height 26
click at [704, 685] on span "27" at bounding box center [714, 696] width 26 height 26
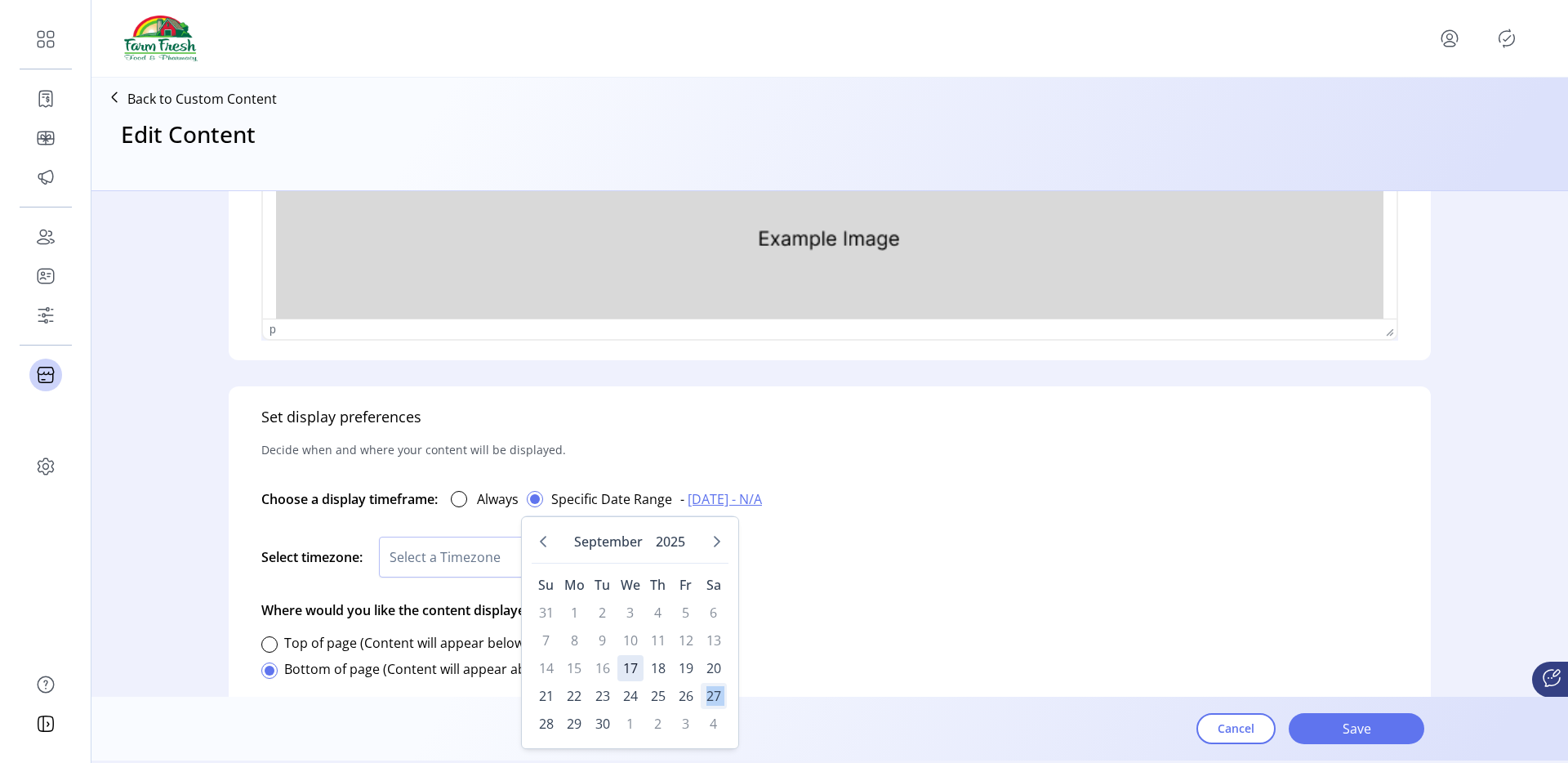
click at [704, 685] on span "27" at bounding box center [714, 696] width 26 height 26
click at [712, 532] on button "Next Month" at bounding box center [717, 542] width 23 height 23
click at [658, 635] on span "9" at bounding box center [658, 640] width 26 height 26
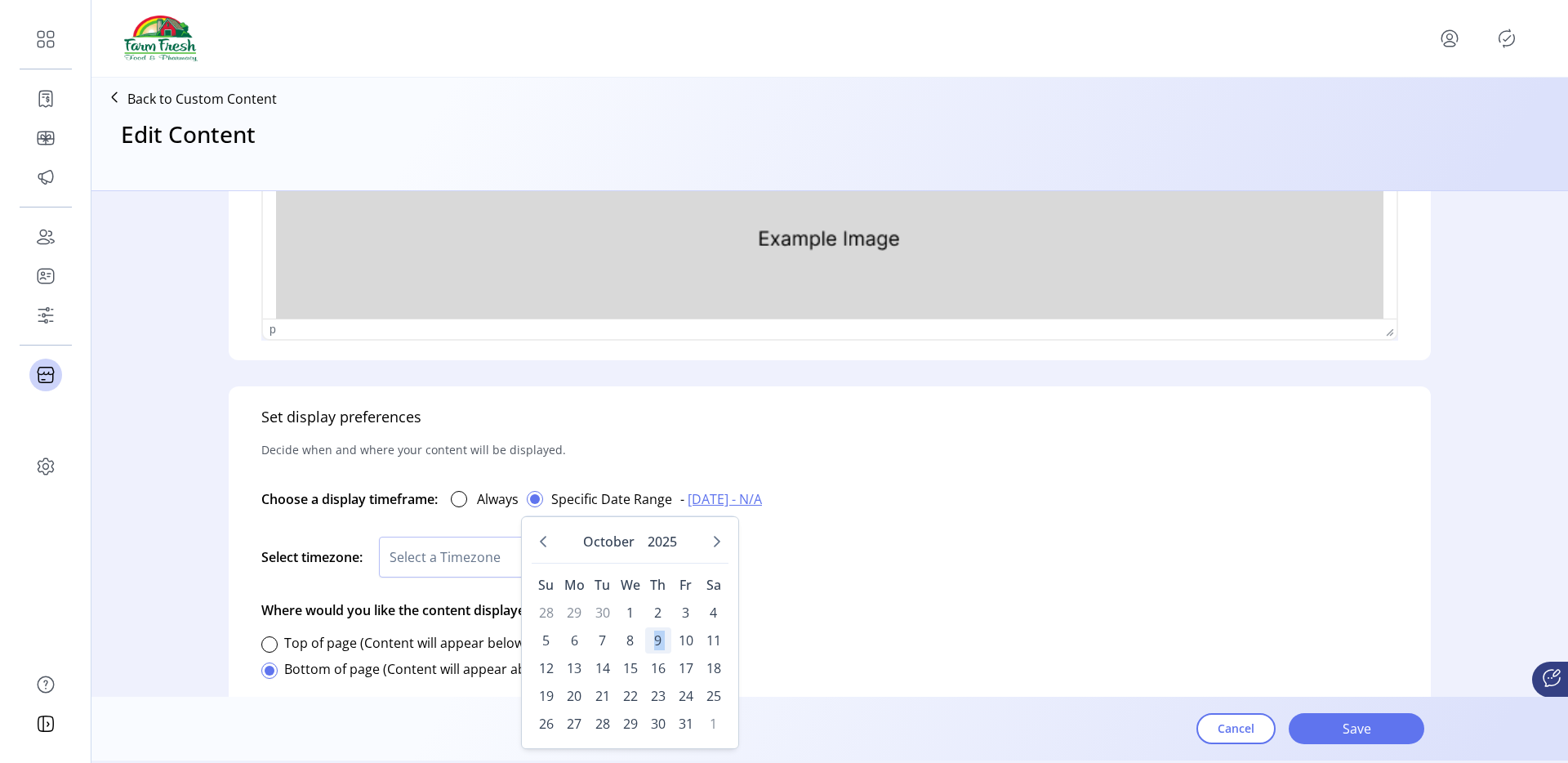
click at [658, 635] on span "9" at bounding box center [658, 640] width 26 height 26
click at [608, 627] on span "7" at bounding box center [603, 640] width 26 height 26
click at [544, 544] on icon "Previous Month" at bounding box center [542, 542] width 13 height 13
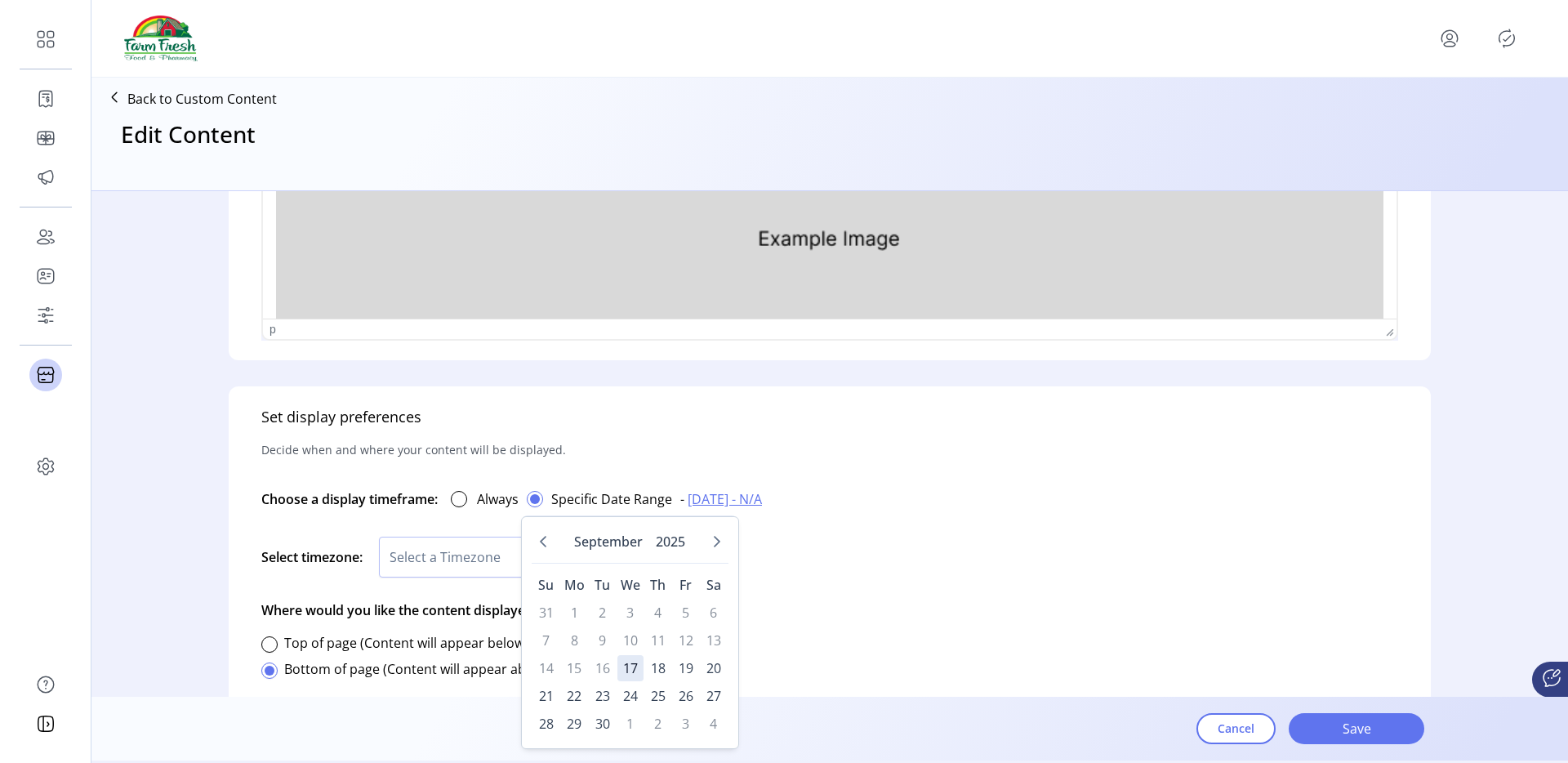
click at [633, 619] on td "3" at bounding box center [630, 612] width 26 height 26
click at [634, 646] on td "10" at bounding box center [630, 640] width 26 height 26
click at [645, 663] on span "18" at bounding box center [658, 668] width 26 height 26
click at [662, 662] on span "18" at bounding box center [658, 668] width 26 height 26
click at [773, 627] on div "Set display preferences Decide when and where your content will be displayed. C…" at bounding box center [829, 708] width 1202 height 642
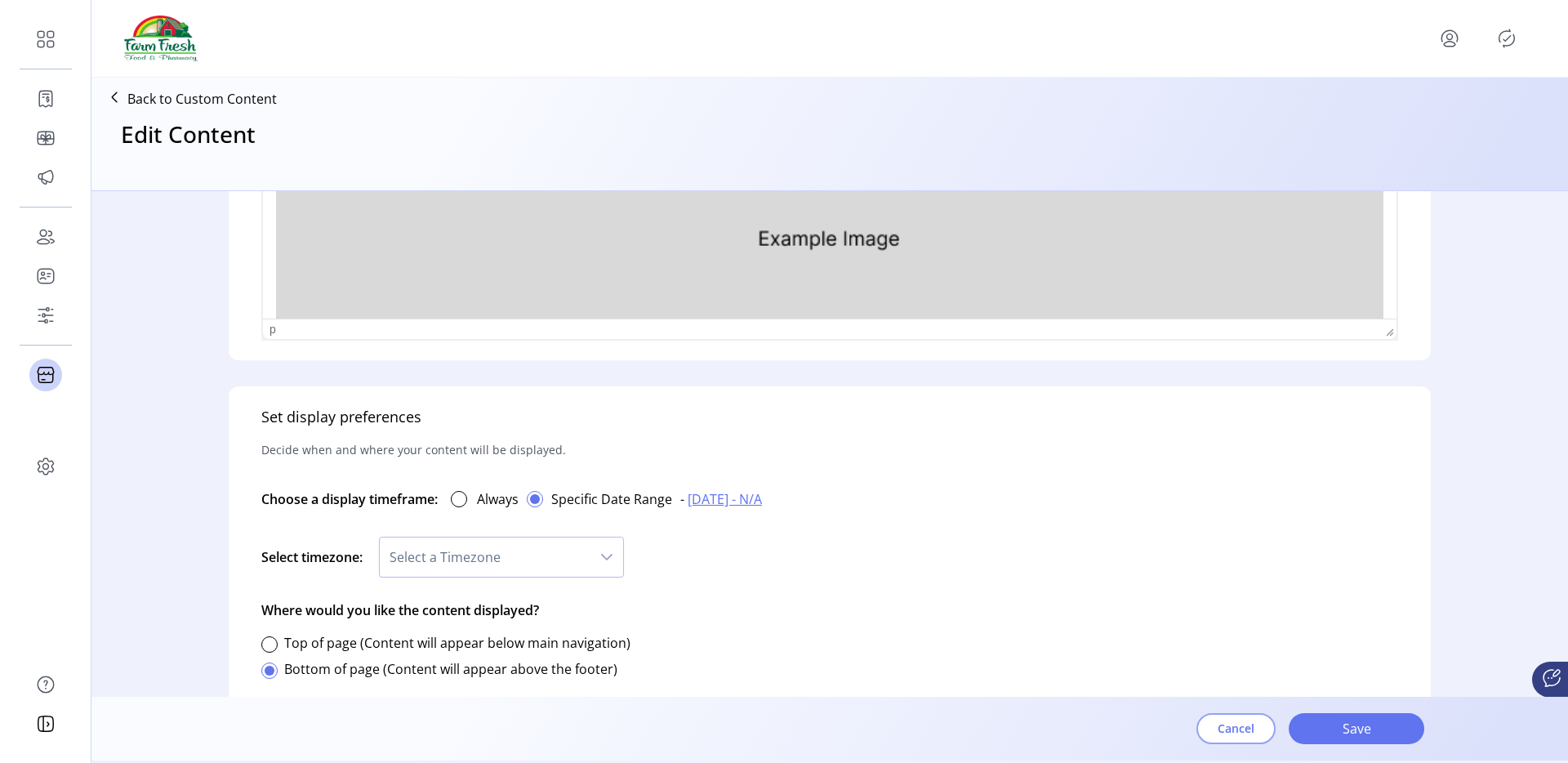
click at [1219, 727] on span "Cancel" at bounding box center [1236, 728] width 37 height 17
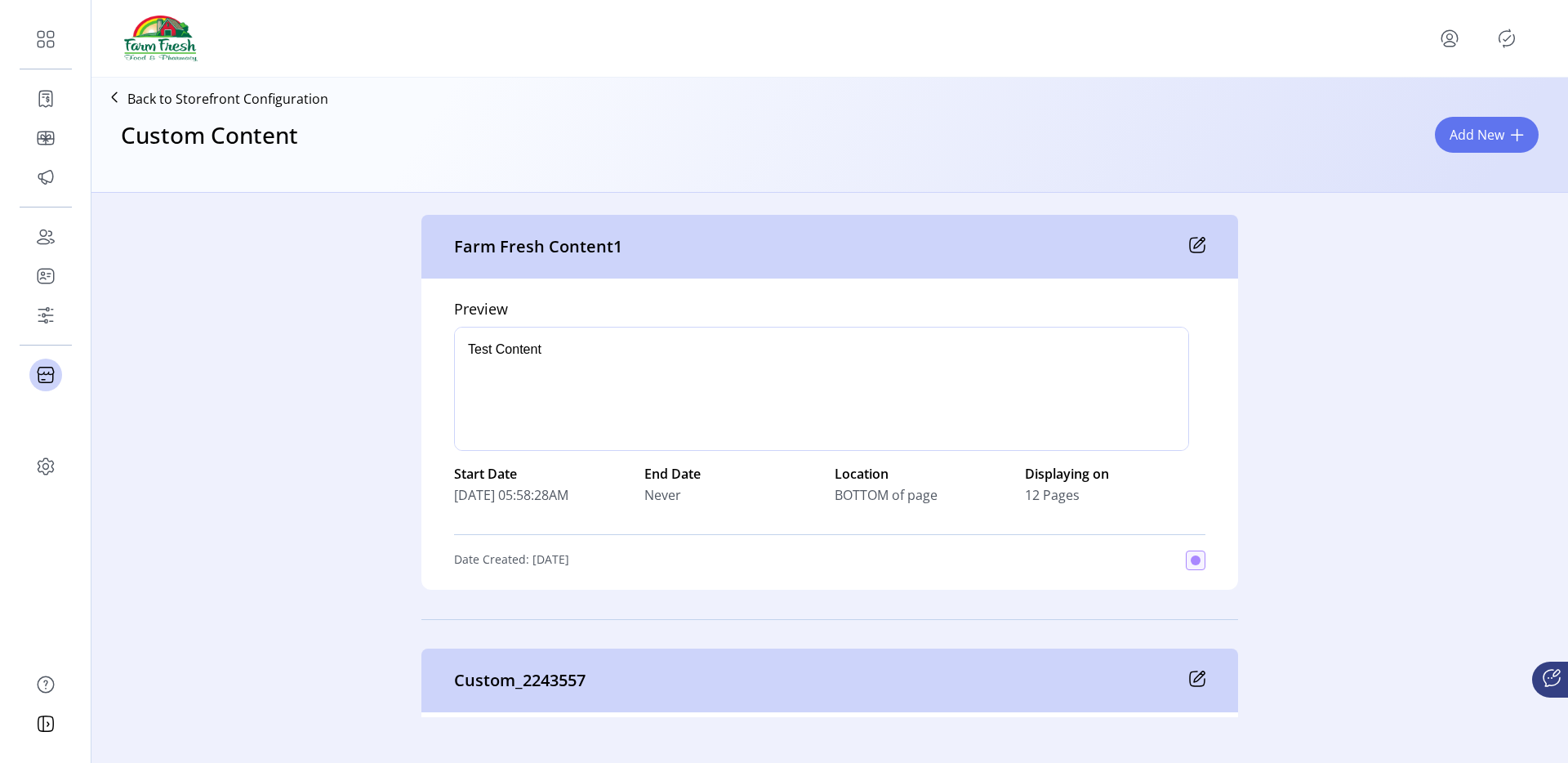
click at [1194, 237] on icon at bounding box center [1197, 245] width 16 height 16
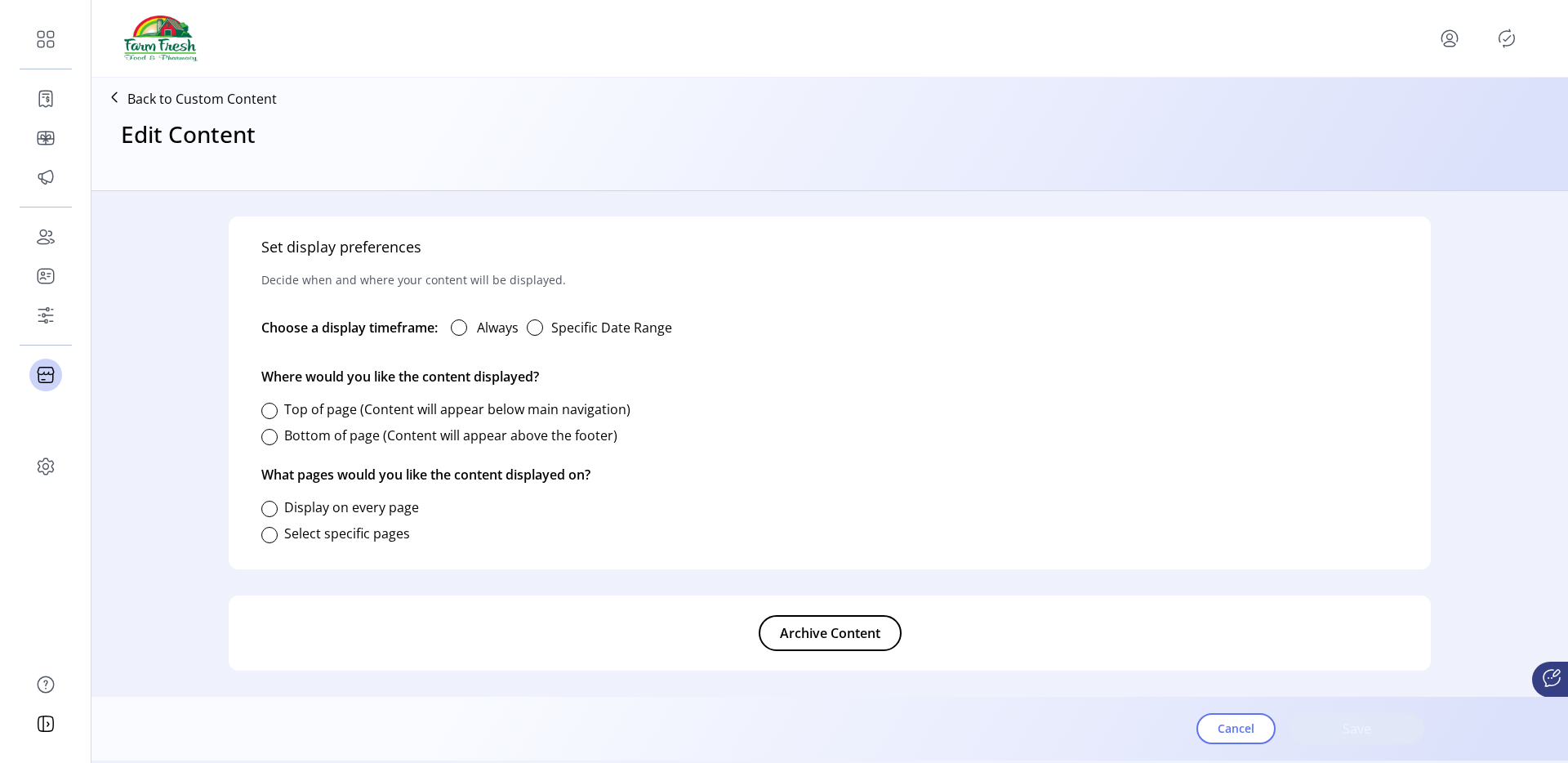
type input "**********"
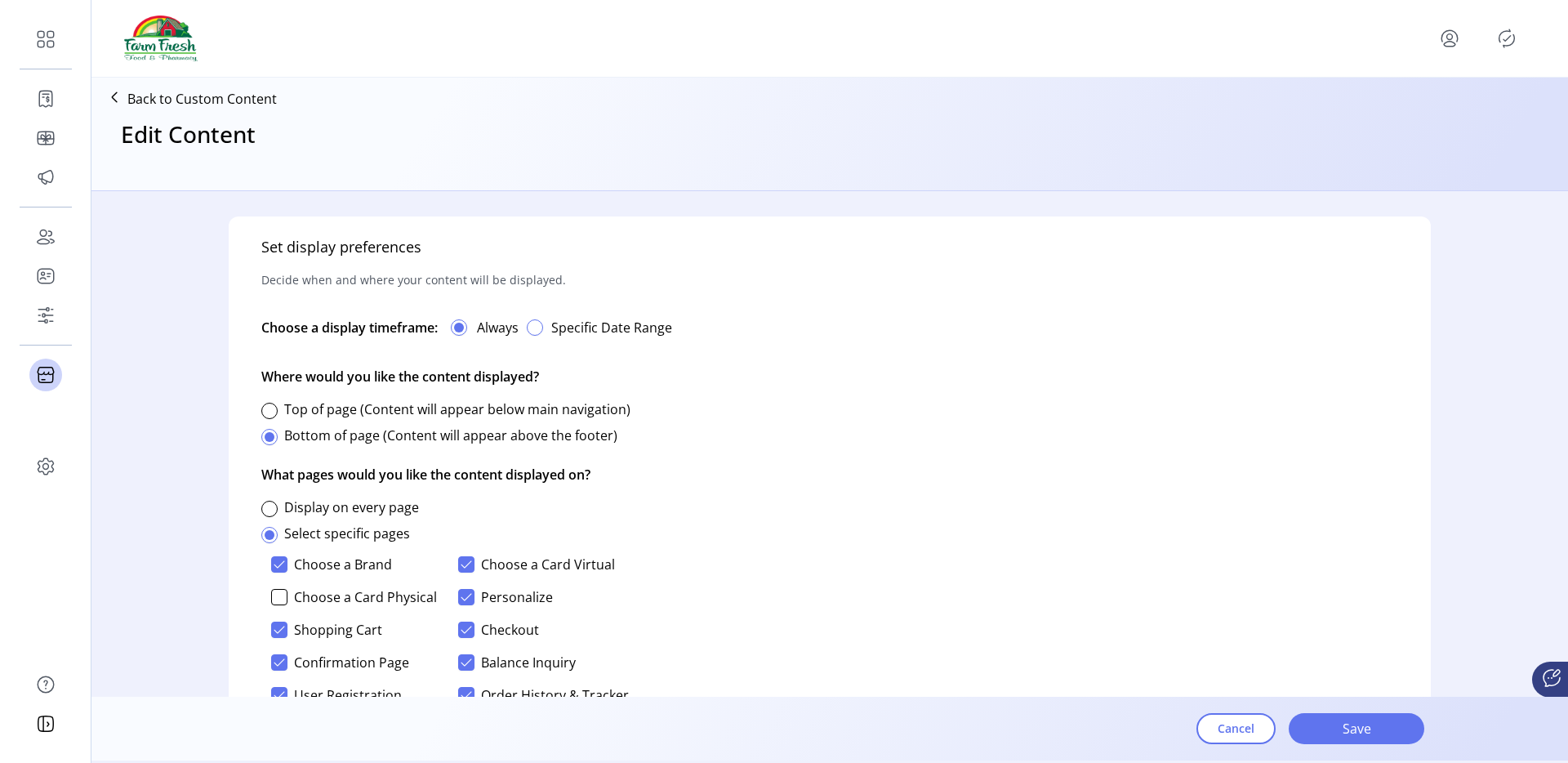
click at [540, 334] on div "button" at bounding box center [534, 327] width 16 height 16
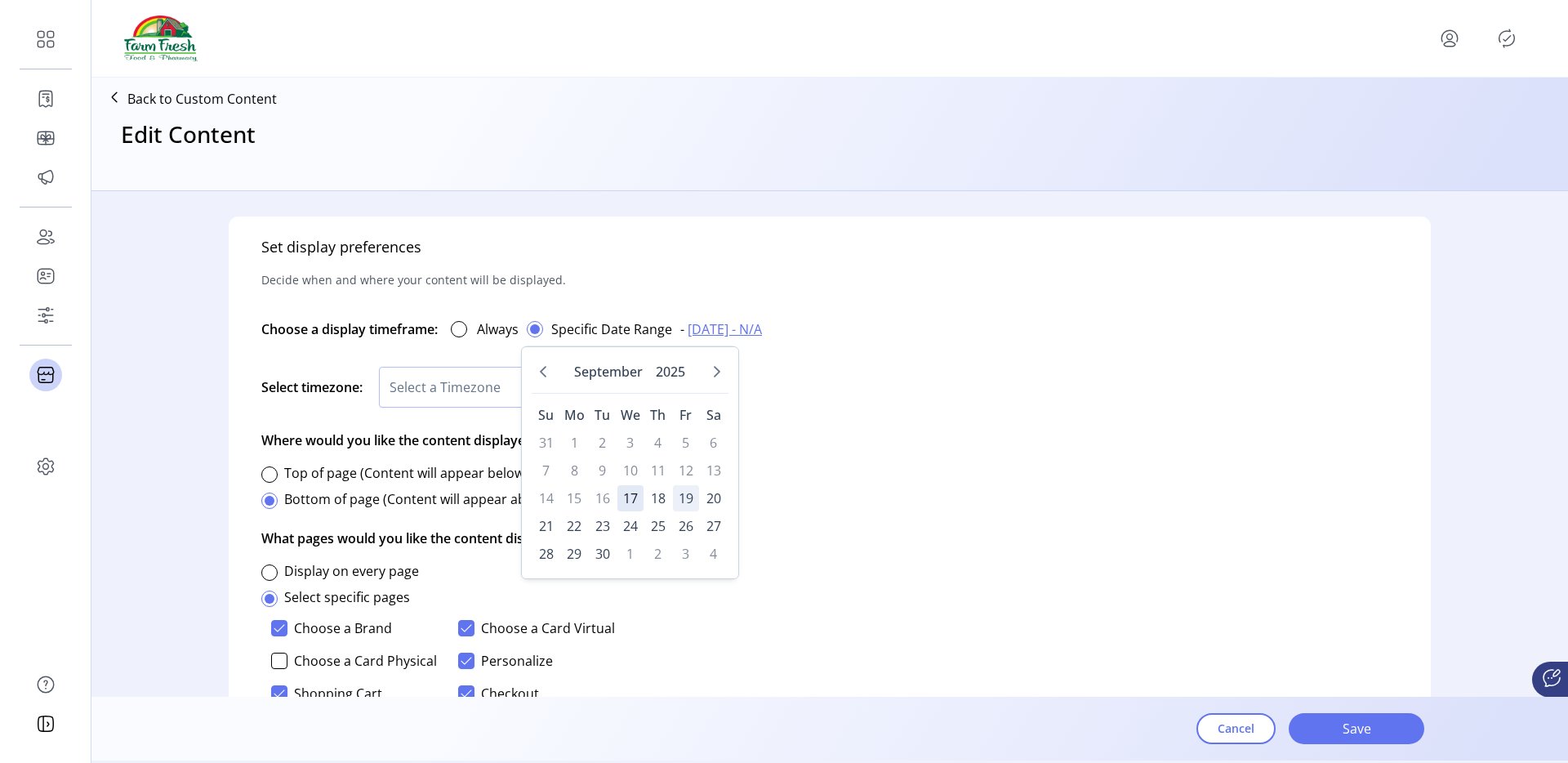
click at [689, 505] on span "19" at bounding box center [686, 499] width 26 height 26
click at [714, 498] on span "20" at bounding box center [714, 499] width 26 height 26
click at [544, 367] on icon "Previous Month" at bounding box center [543, 371] width 7 height 11
click at [619, 489] on td "13" at bounding box center [630, 499] width 26 height 26
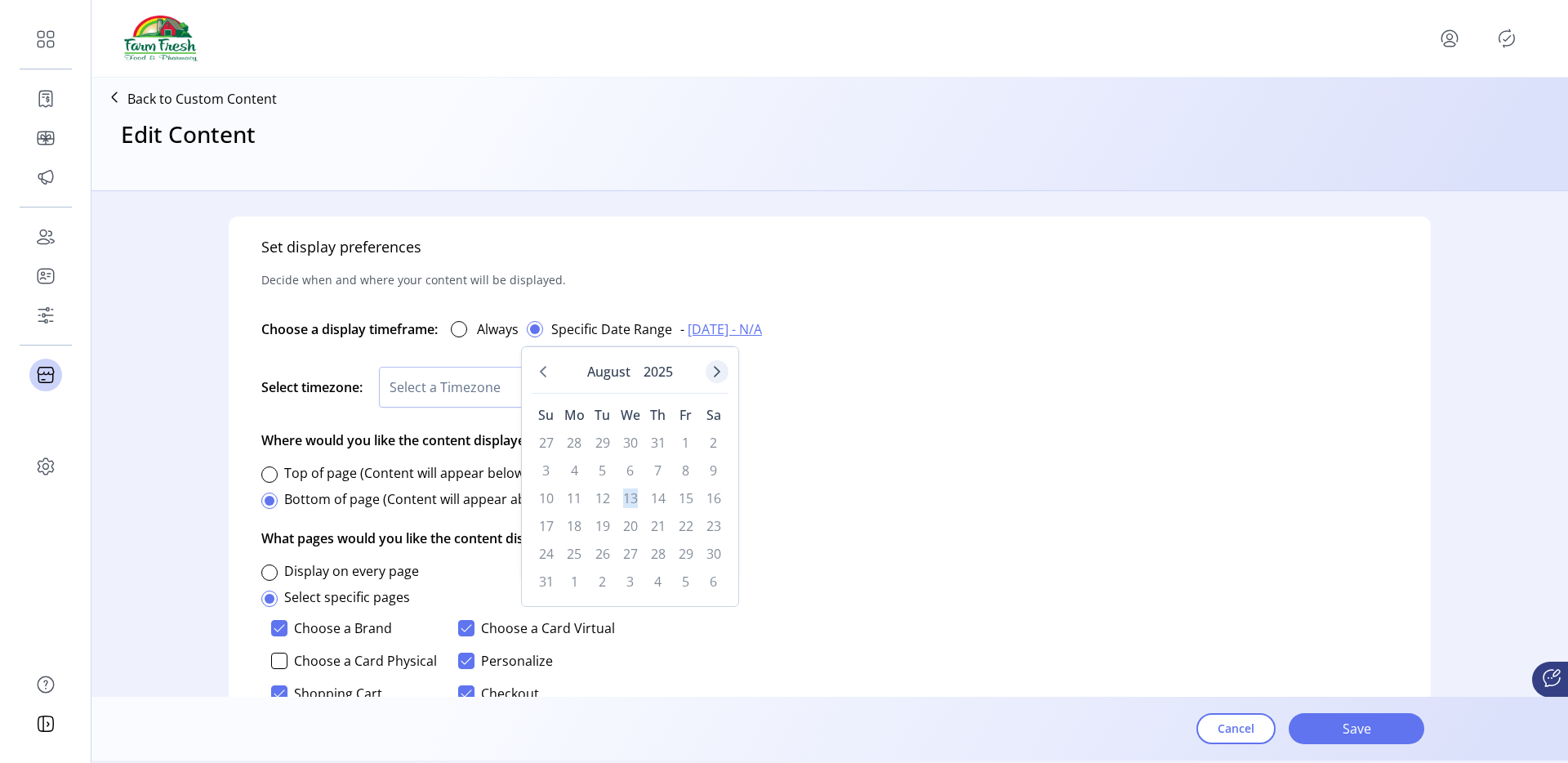
click at [714, 377] on icon "Next Month" at bounding box center [717, 371] width 7 height 11
click at [676, 517] on span "26" at bounding box center [686, 527] width 26 height 26
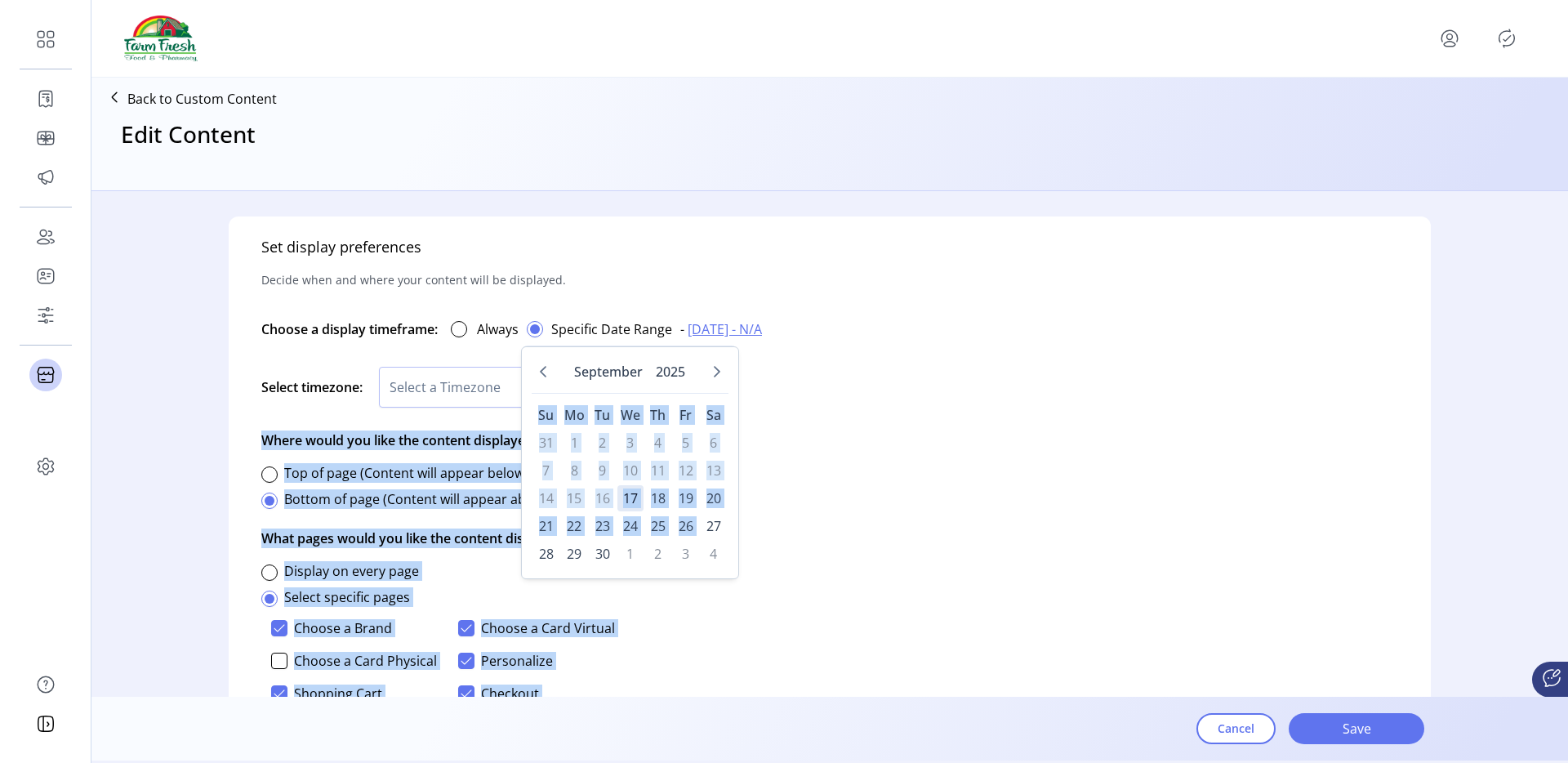
drag, startPoint x: 676, startPoint y: 517, endPoint x: 921, endPoint y: 555, distance: 247.9
click at [945, 602] on body "**********" at bounding box center [784, 381] width 1568 height 763
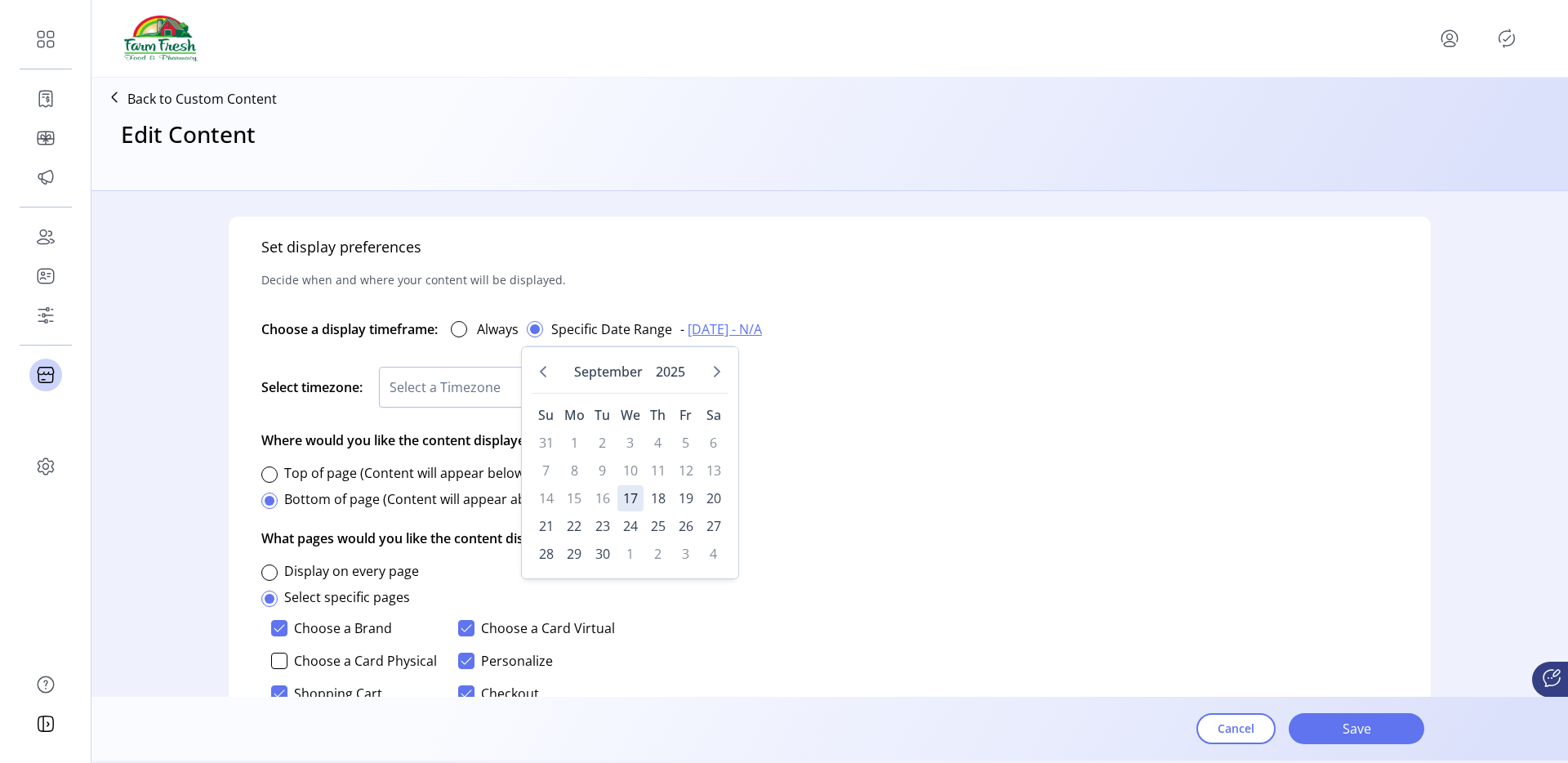
click at [920, 554] on div "Set display preferences Decide when and where your content will be displayed. C…" at bounding box center [829, 538] width 1202 height 642
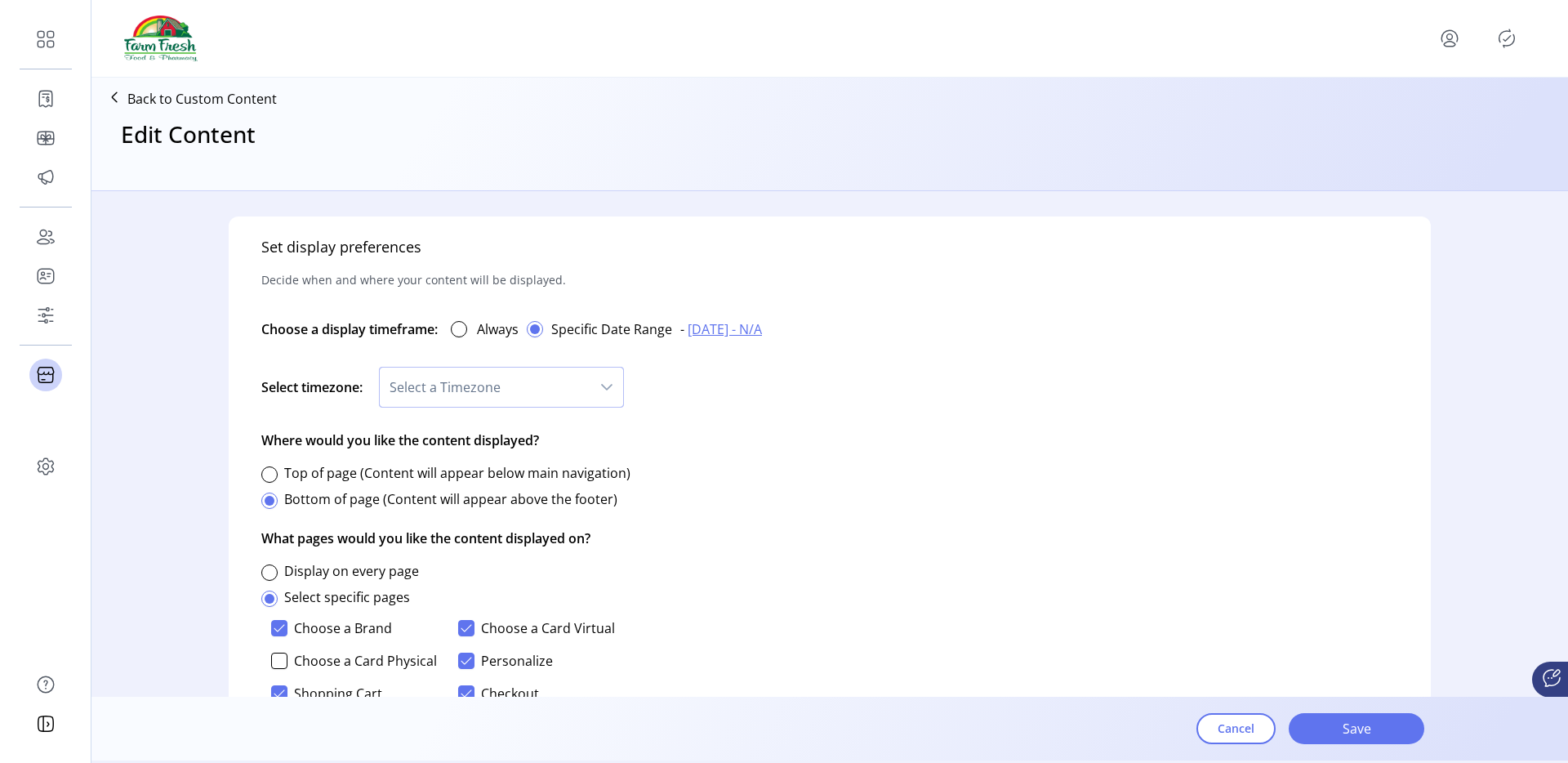
click at [405, 381] on span "Select a Timezone" at bounding box center [484, 387] width 210 height 39
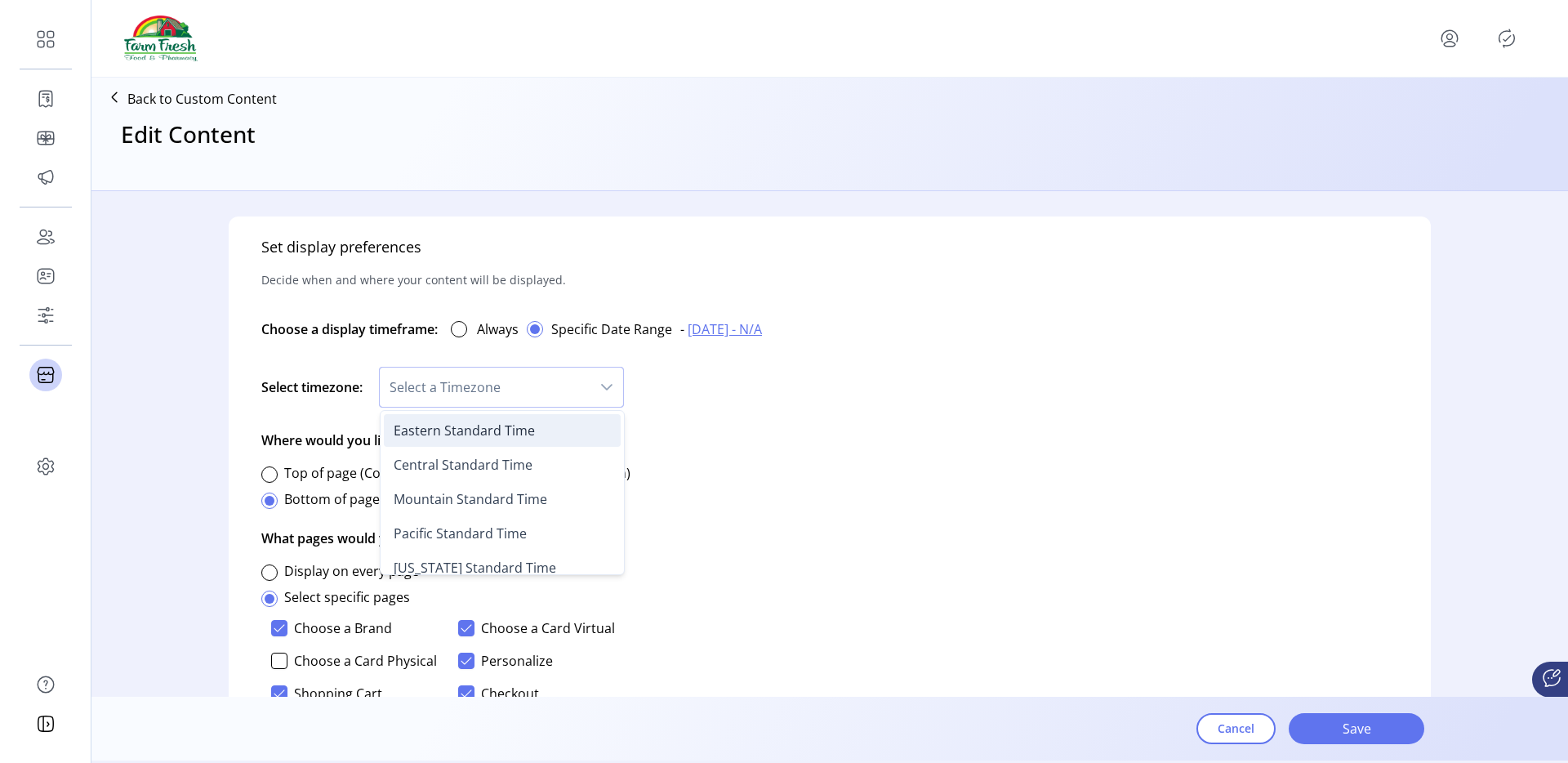
click at [449, 433] on span "Eastern Standard Time" at bounding box center [465, 431] width 142 height 18
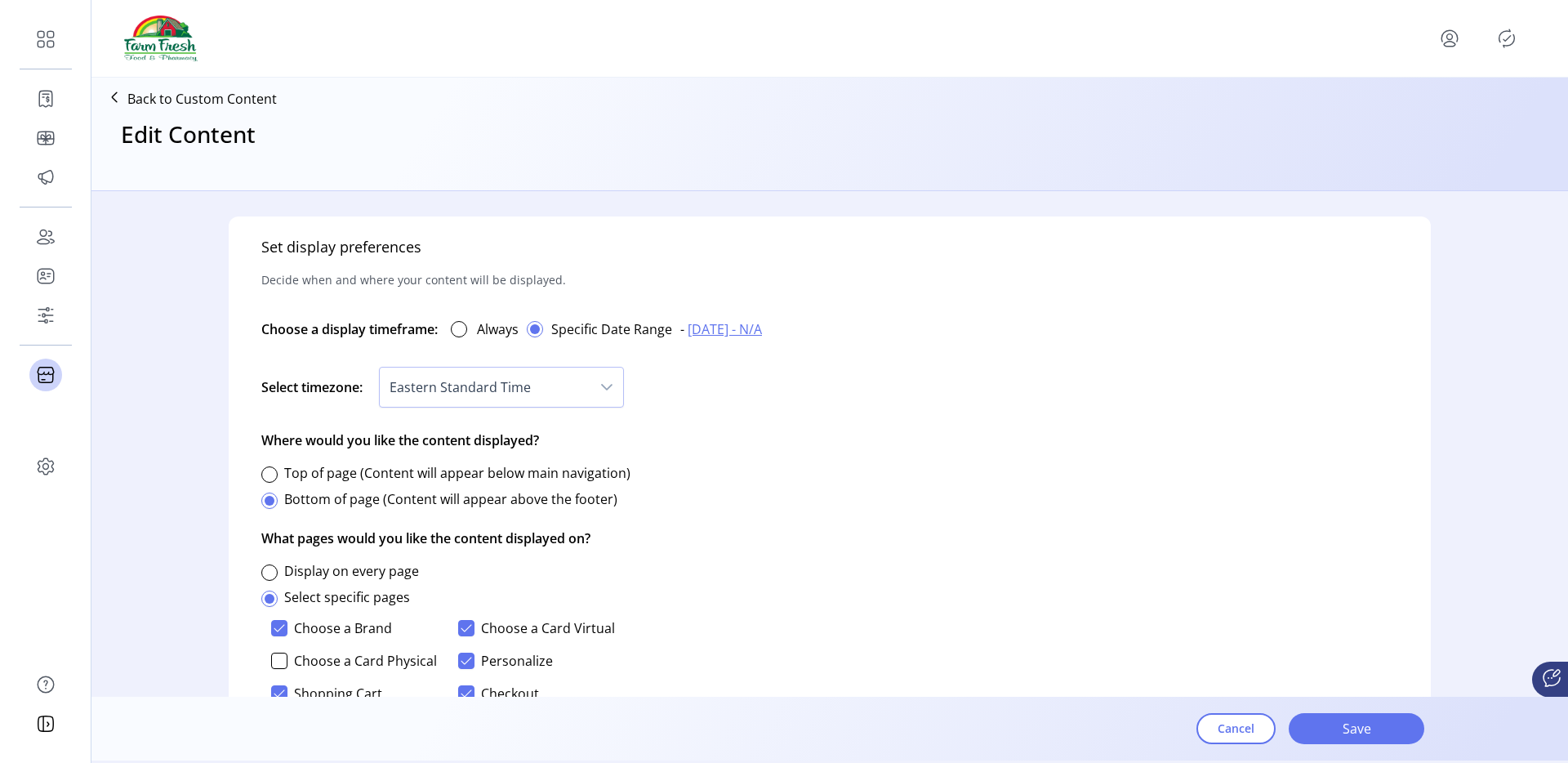
click at [740, 326] on span "[DATE] - N/A" at bounding box center [725, 329] width 75 height 20
click at [799, 499] on span "18" at bounding box center [810, 500] width 26 height 26
click at [820, 500] on span "18" at bounding box center [810, 500] width 26 height 26
click at [838, 500] on span "19" at bounding box center [838, 500] width 26 height 26
click at [881, 497] on div "[DATE] Su Mo Tu We Th Fr Sa 31 1 2 3 4 5 6 7 8 9 10 11 12 13 14 15 16 17 18 19 …" at bounding box center [782, 465] width 218 height 233
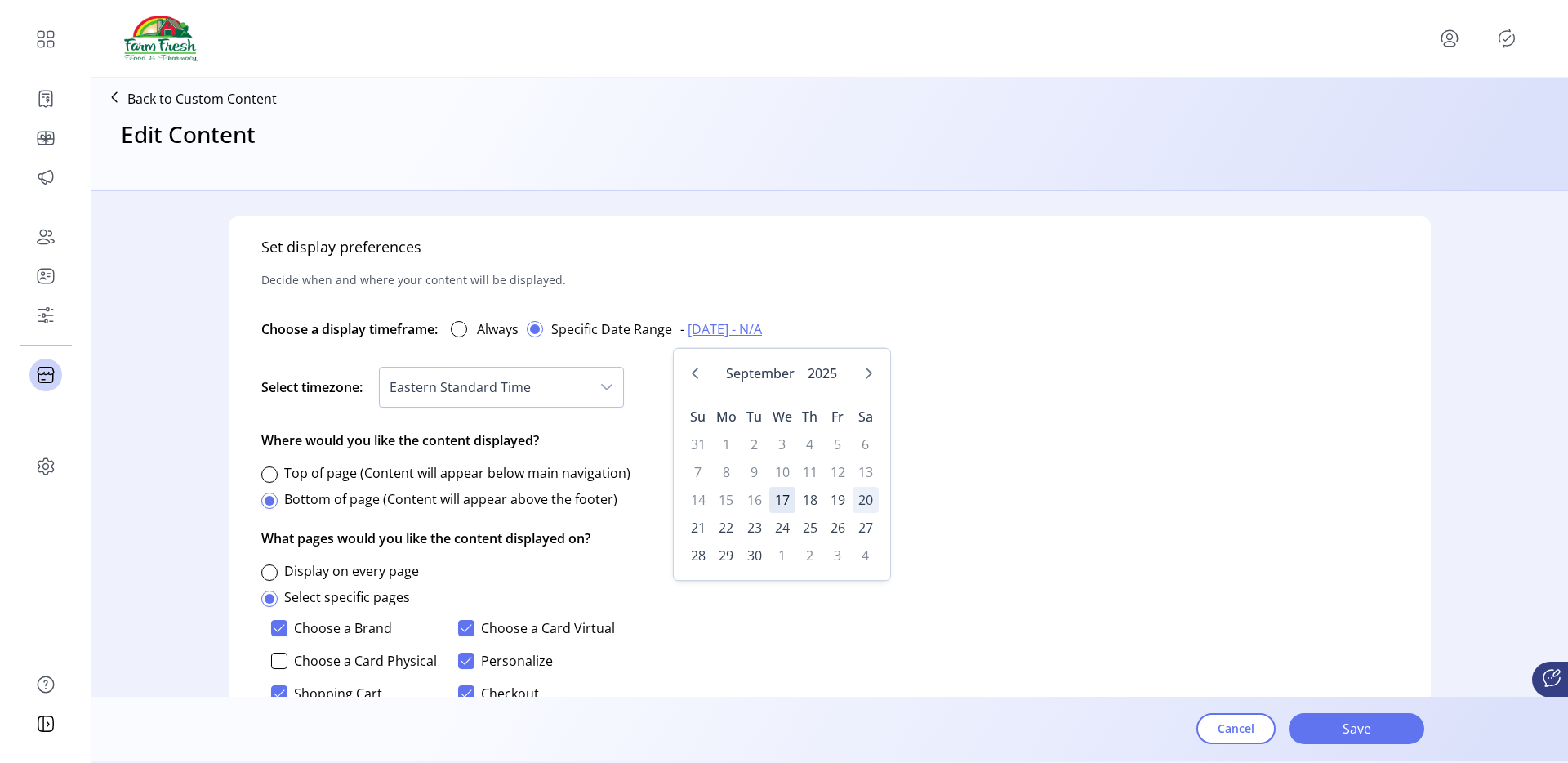
click at [869, 500] on span "20" at bounding box center [865, 500] width 26 height 26
click at [989, 430] on div "Set display preferences Decide when and where your content will be displayed. C…" at bounding box center [829, 538] width 1202 height 642
click at [1448, 25] on icon "menu" at bounding box center [1449, 38] width 26 height 26
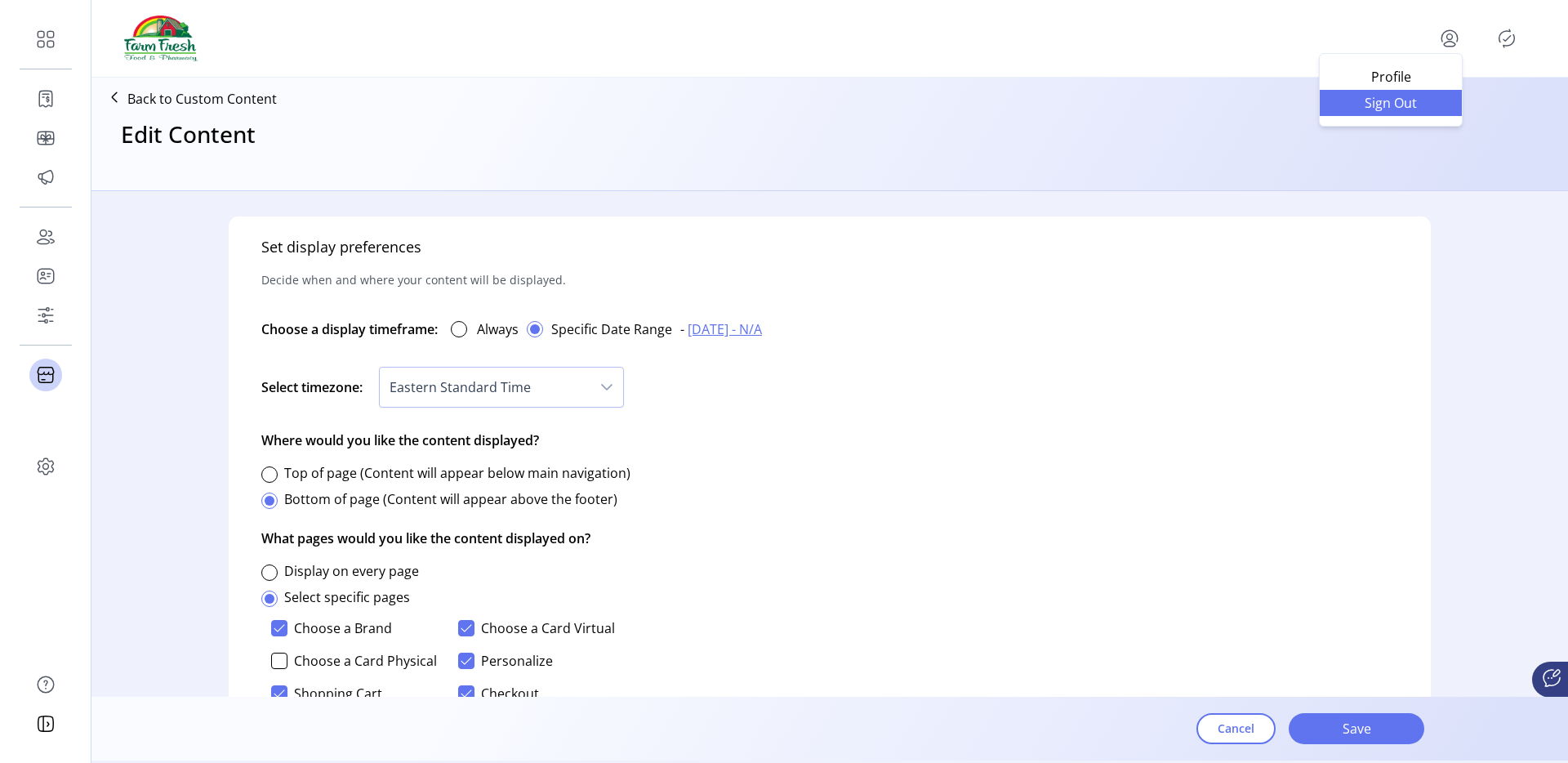
click at [1393, 106] on span "Sign Out" at bounding box center [1391, 103] width 123 height 13
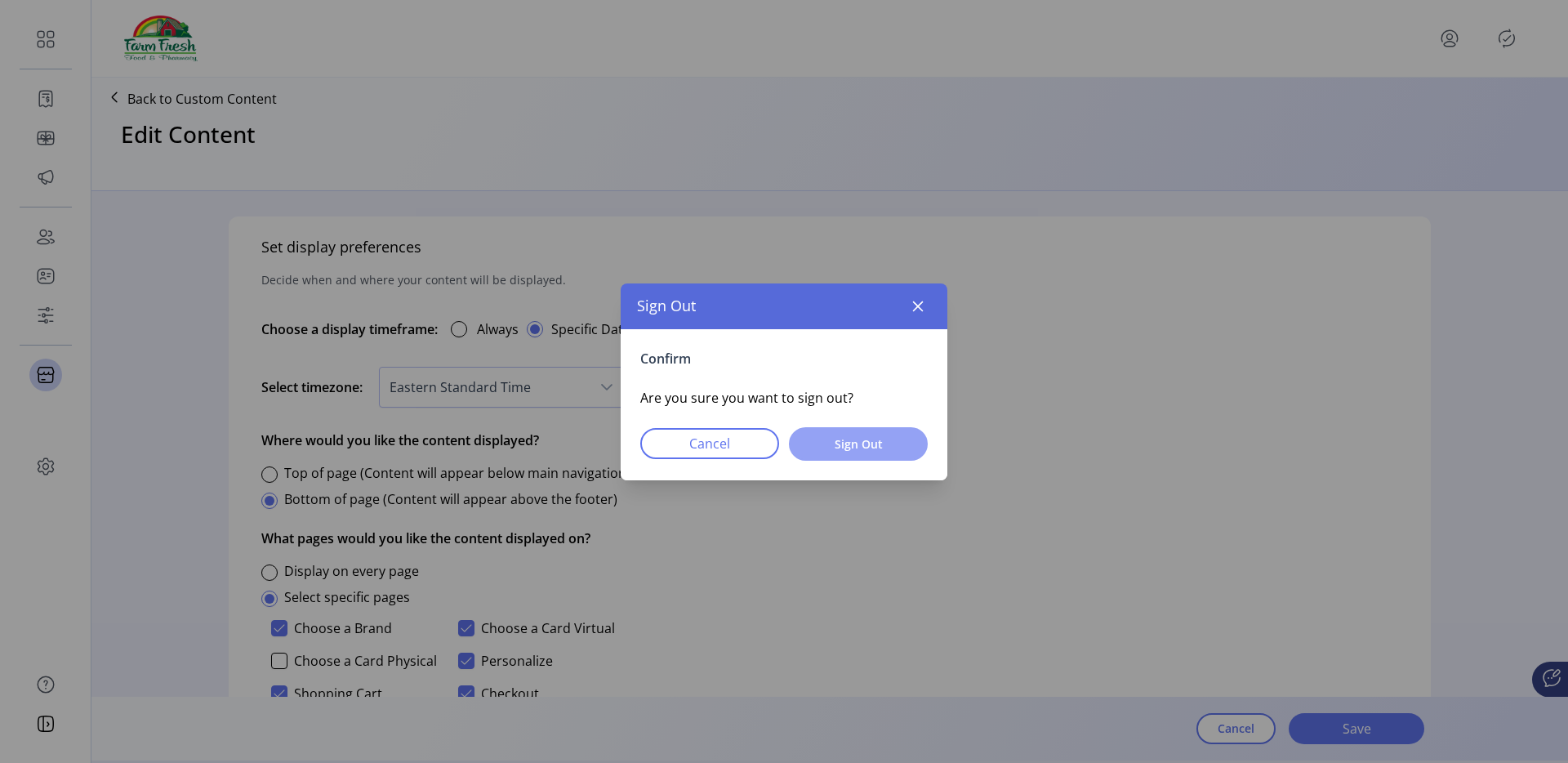
click at [902, 443] on span "Sign Out" at bounding box center [858, 444] width 97 height 17
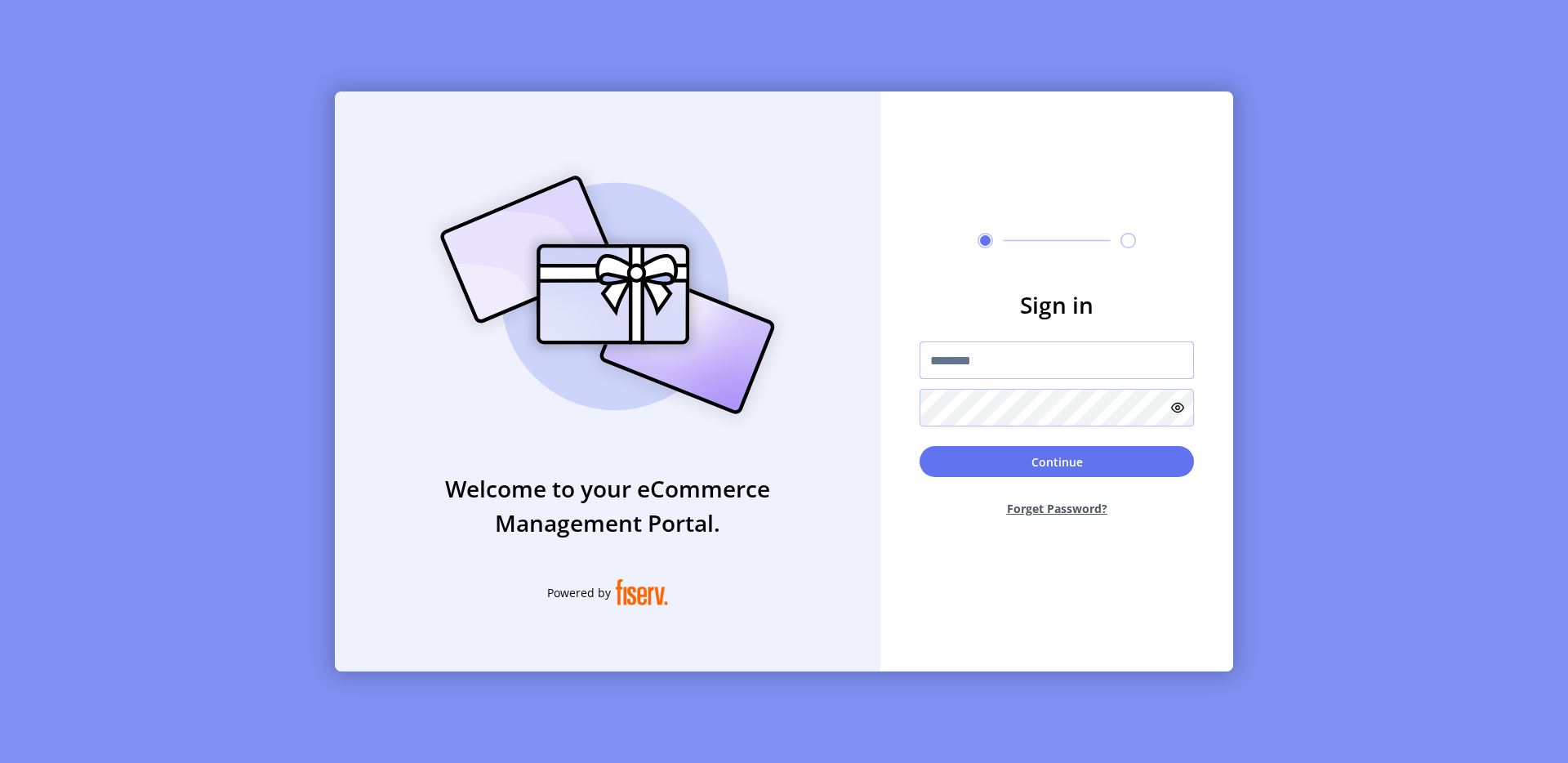
click at [969, 364] on input "text" at bounding box center [1057, 360] width 274 height 38
click at [891, 181] on div "Sign in Continue Forget Password?" at bounding box center [1057, 382] width 353 height 580
